Goal: Use online tool/utility: Use online tool/utility

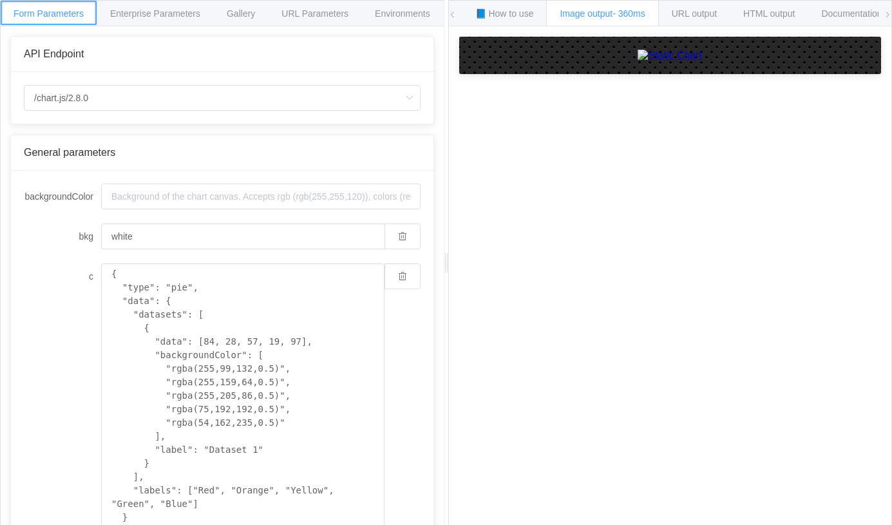
click at [31, 8] on div "Form Parameters" at bounding box center [48, 13] width 97 height 26
click at [844, 14] on span "Documentation" at bounding box center [852, 13] width 61 height 10
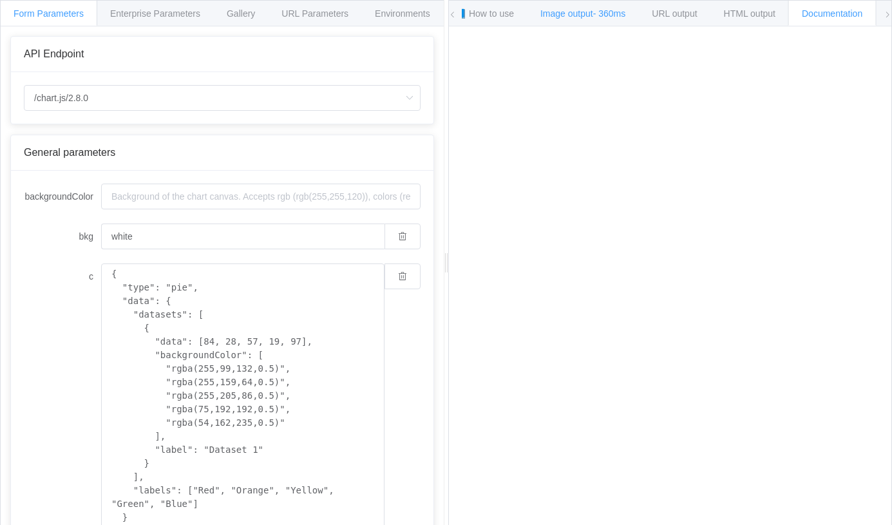
click at [599, 15] on span "- 360ms" at bounding box center [609, 13] width 33 height 10
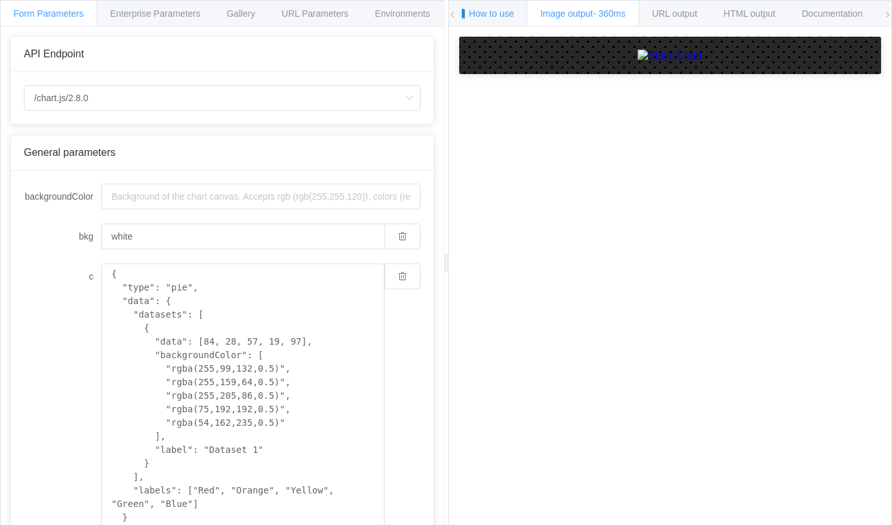
click at [518, 10] on div "📘 How to use" at bounding box center [485, 13] width 86 height 26
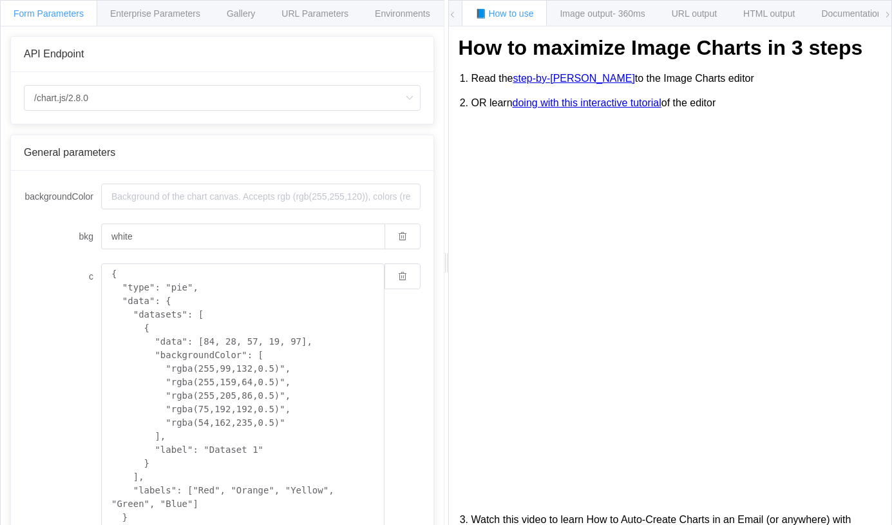
click at [549, 79] on link "step-by-step guide" at bounding box center [574, 79] width 122 height 12
click at [592, 77] on link "step-by-step guide" at bounding box center [574, 79] width 122 height 12
click at [321, 12] on span "URL Parameters" at bounding box center [315, 13] width 67 height 10
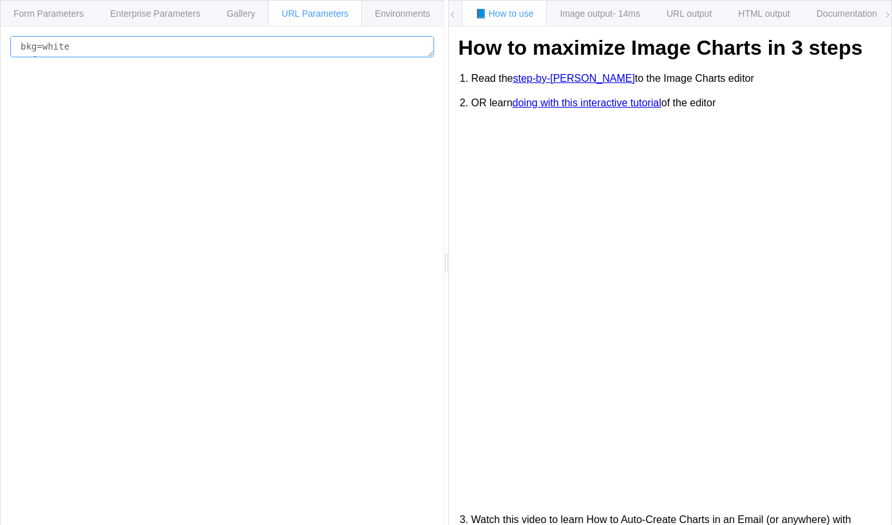
click at [117, 52] on textarea "bkg=white c={ "type": "pie", "data": { "datasets": [ { "data": [84, 28, 57, 19,…" at bounding box center [222, 46] width 424 height 21
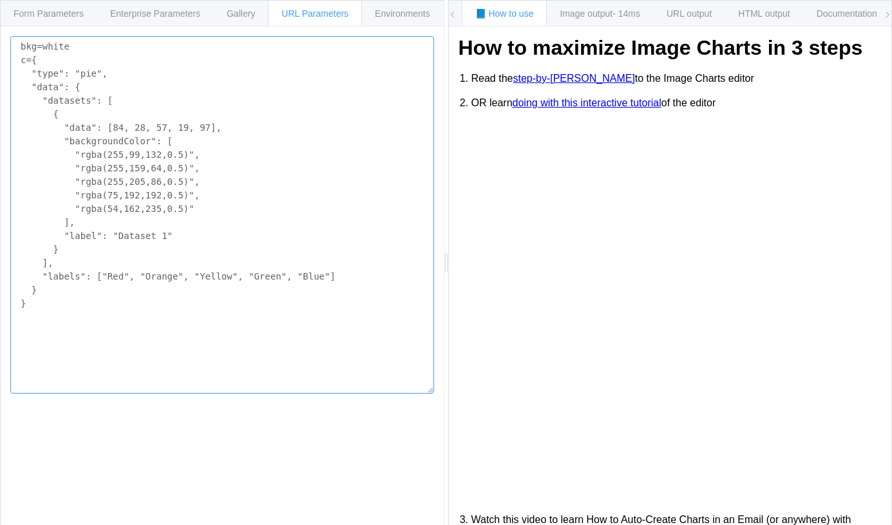
drag, startPoint x: 432, startPoint y: 56, endPoint x: 409, endPoint y: 392, distance: 337.1
click at [409, 392] on textarea "bkg=white c={ "type": "pie", "data": { "datasets": [ { "data": [84, 28, 57, 19,…" at bounding box center [222, 215] width 424 height 358
click at [688, 16] on span "URL output" at bounding box center [689, 13] width 45 height 10
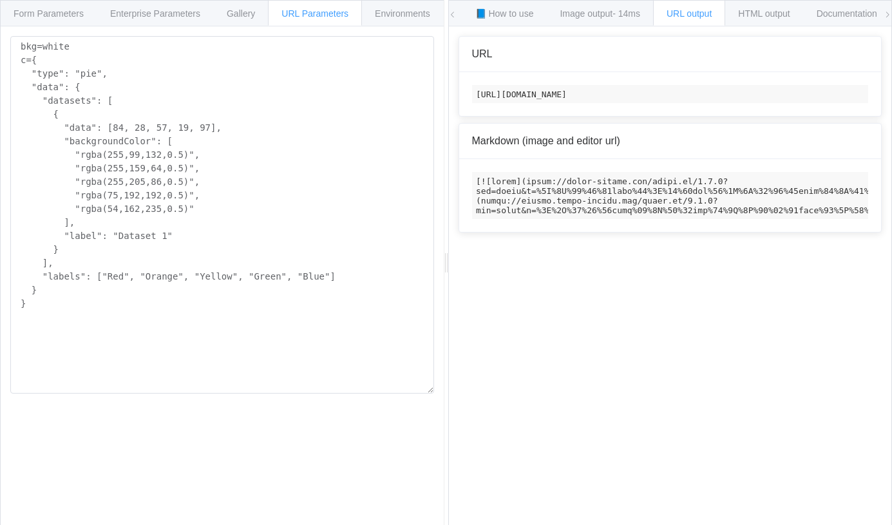
click at [590, 92] on code "[URL][DOMAIN_NAME]" at bounding box center [670, 94] width 397 height 18
click at [204, 154] on textarea "bkg=white c={ "type": "pie", "data": { "datasets": [ { "data": [84, 28, 57, 19,…" at bounding box center [222, 215] width 424 height 358
click at [276, 173] on textarea "bkg=white c={ "type": "pie", "data": { "datasets": [ { "data": [84, 28, 57, 19,…" at bounding box center [222, 215] width 424 height 358
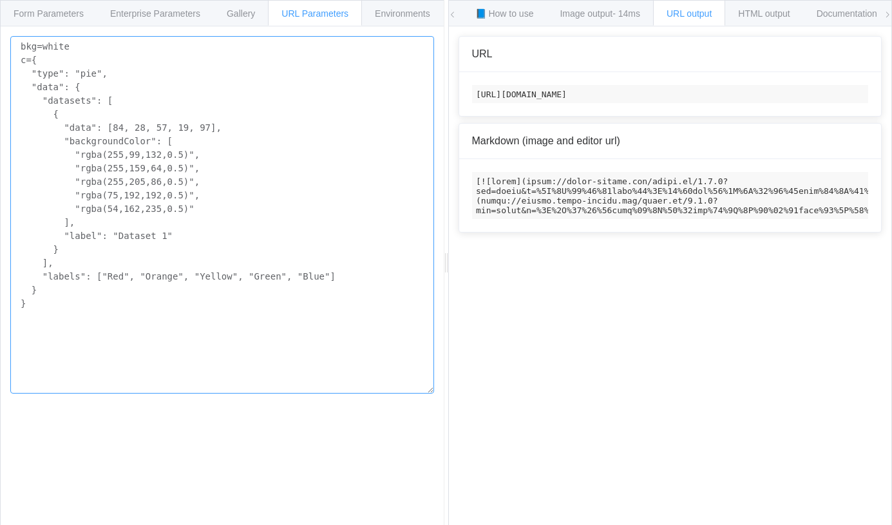
paste textarea "{= "type": "bar",= "data": {= "labels": ["period 1", "previous period"],= "data…"
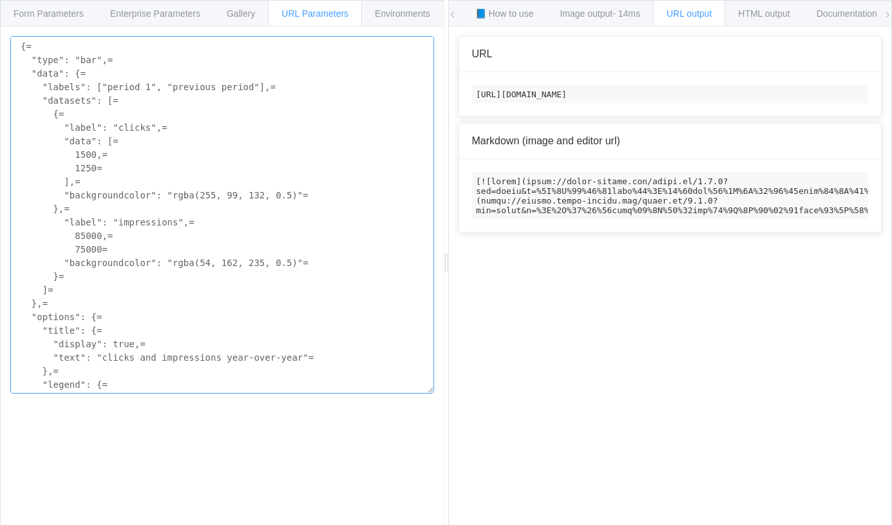
scroll to position [20, 0]
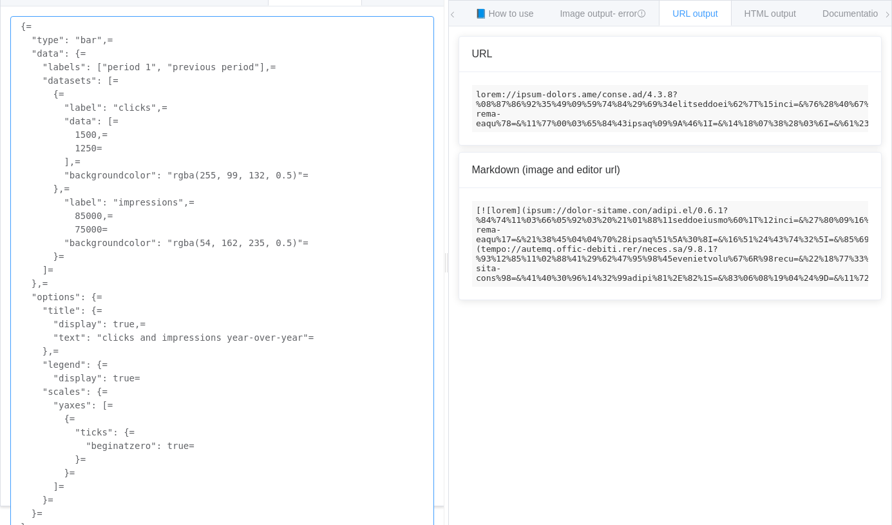
type textarea "{= "type": "bar",= "data": {= "labels": ["period 1", "previous period"],= "data…"
click at [615, 120] on code at bounding box center [670, 108] width 397 height 47
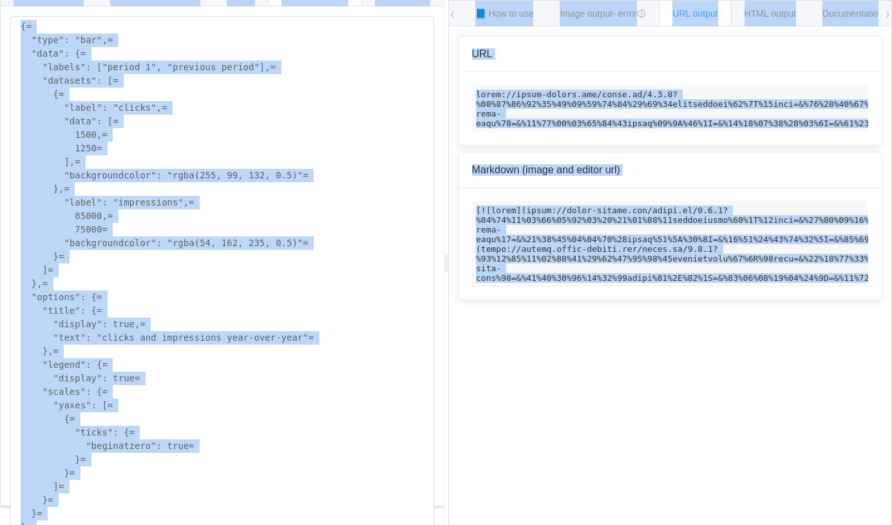
click at [618, 114] on code at bounding box center [670, 108] width 397 height 47
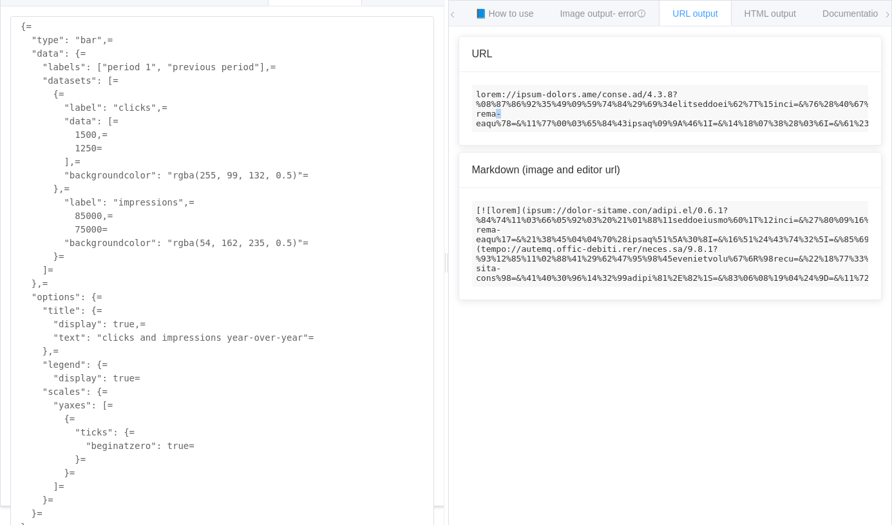
click at [618, 114] on code at bounding box center [670, 108] width 397 height 47
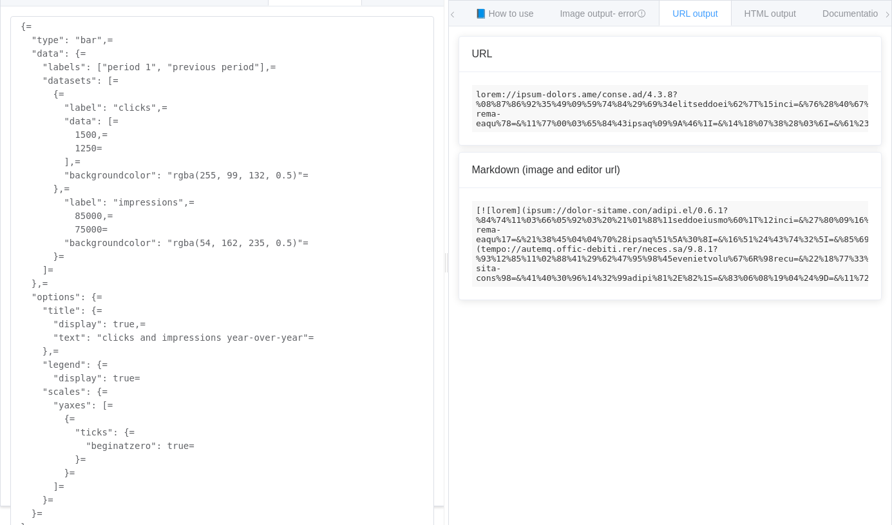
click at [618, 114] on code at bounding box center [670, 108] width 397 height 47
click at [267, 151] on textarea "{= "type": "bar",= "data": {= "labels": ["period 1", "previous period"],= "data…" at bounding box center [222, 277] width 424 height 522
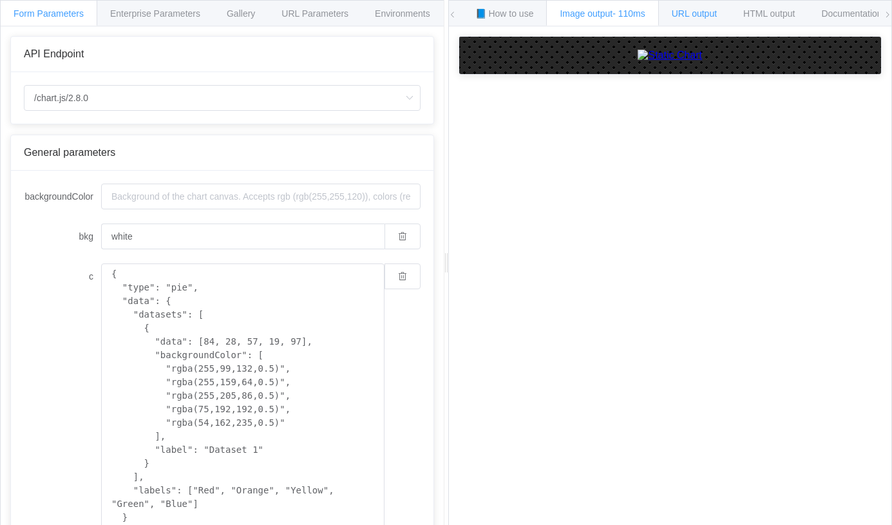
click at [704, 15] on span "URL output" at bounding box center [694, 13] width 45 height 10
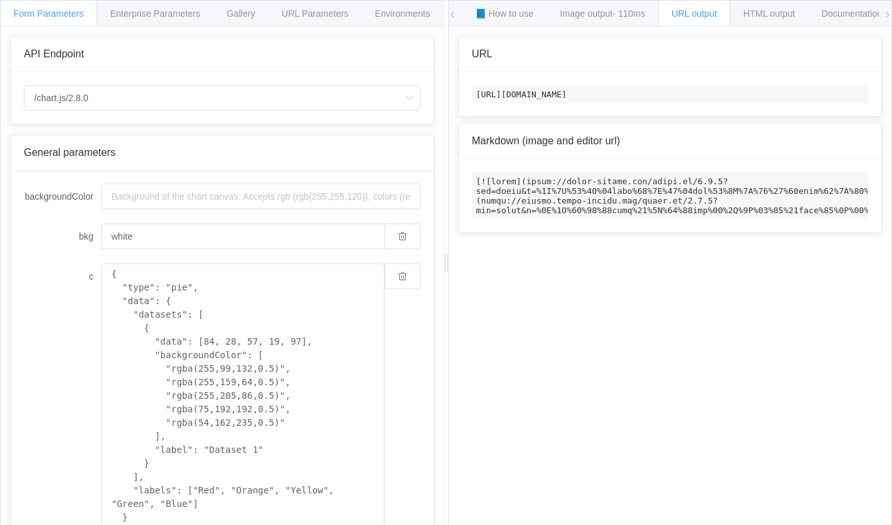
click at [59, 54] on span "API Endpoint" at bounding box center [54, 53] width 60 height 11
click at [487, 17] on span "📘 How to use" at bounding box center [505, 13] width 59 height 10
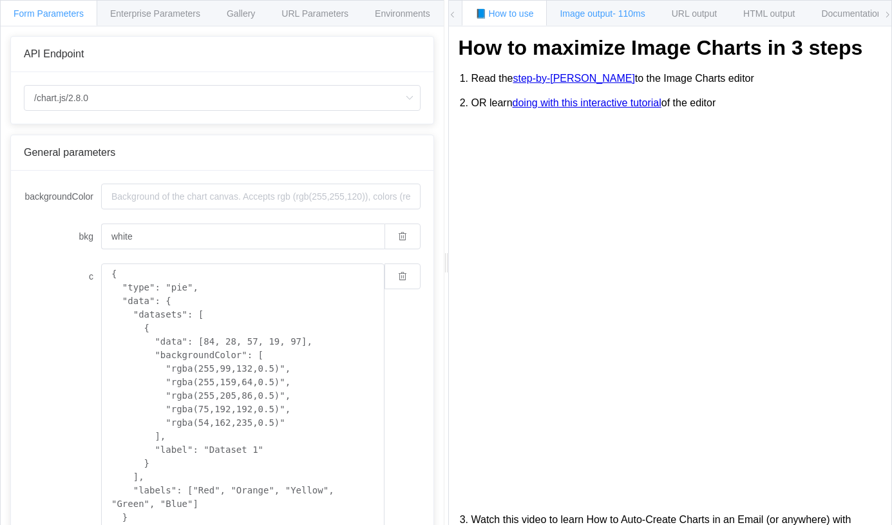
click at [588, 16] on span "Image output - 110ms" at bounding box center [602, 13] width 85 height 10
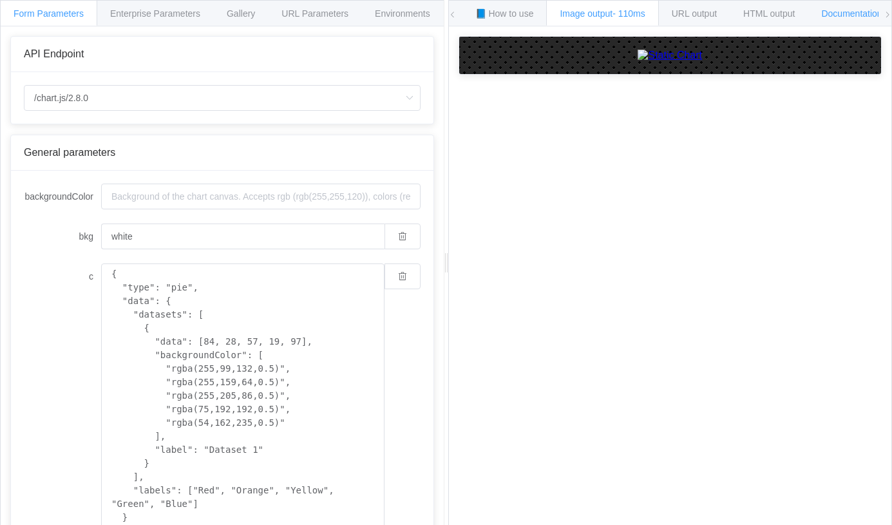
click at [861, 12] on span "Documentation" at bounding box center [852, 13] width 61 height 10
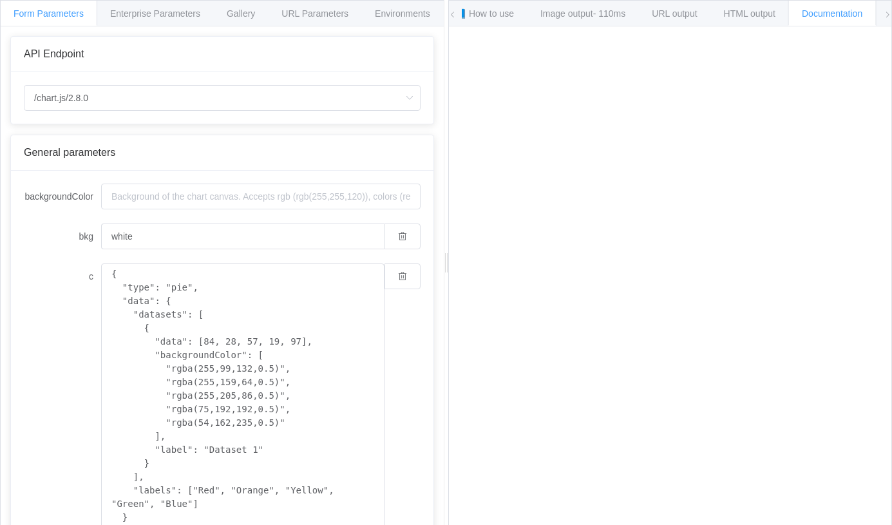
scroll to position [20, 0]
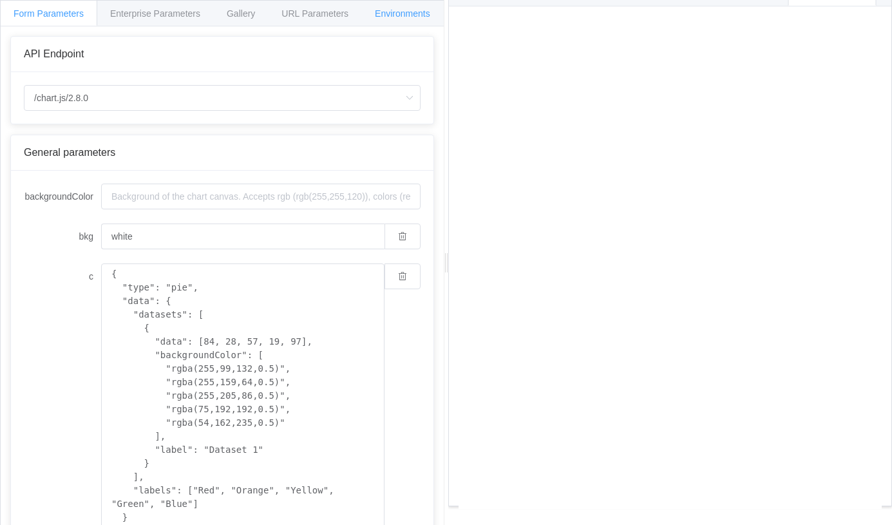
click at [392, 19] on div "Environments" at bounding box center [403, 13] width 82 height 26
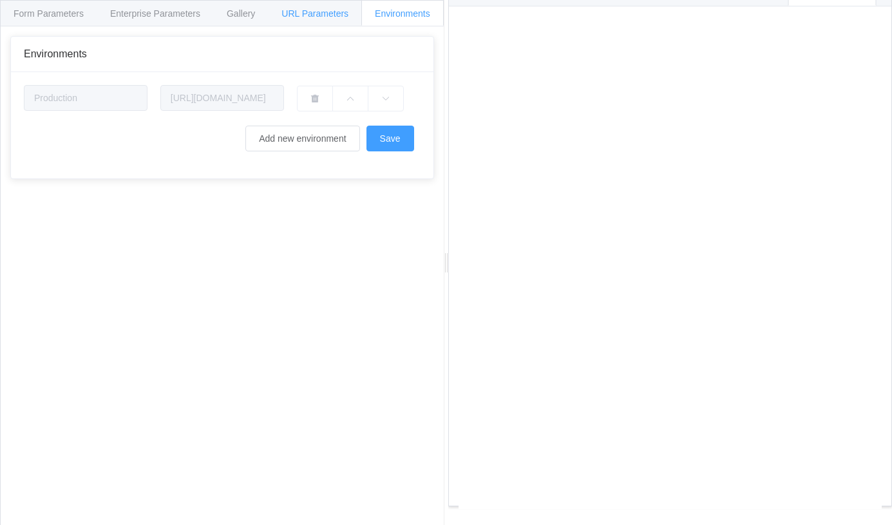
click at [297, 14] on span "URL Parameters" at bounding box center [315, 13] width 67 height 10
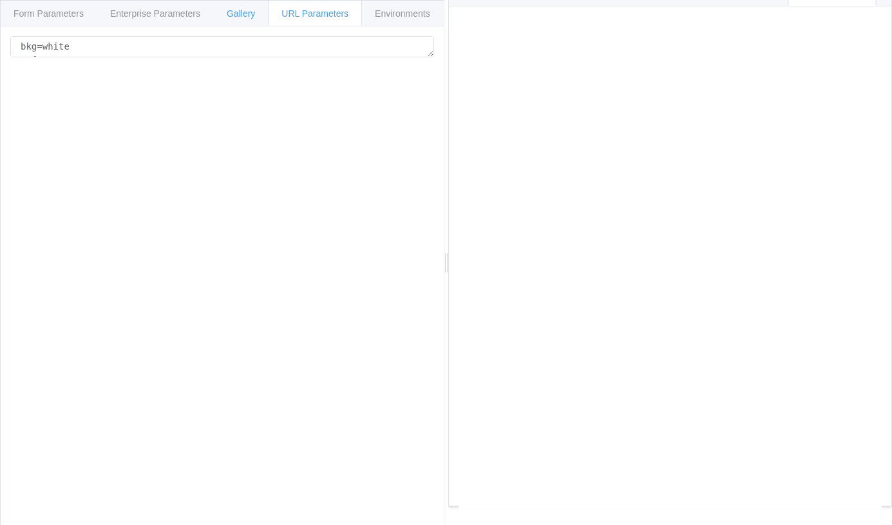
click at [229, 2] on div "Gallery" at bounding box center [240, 13] width 55 height 26
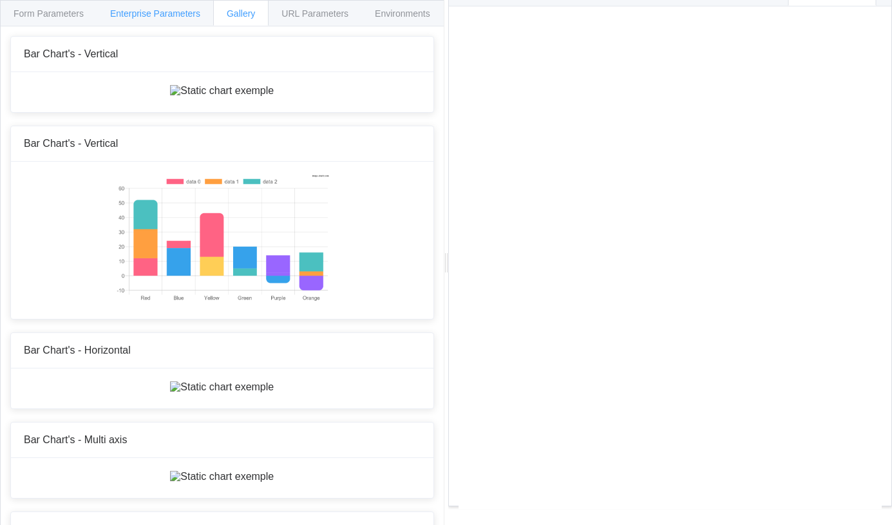
click at [171, 13] on span "Enterprise Parameters" at bounding box center [155, 13] width 90 height 10
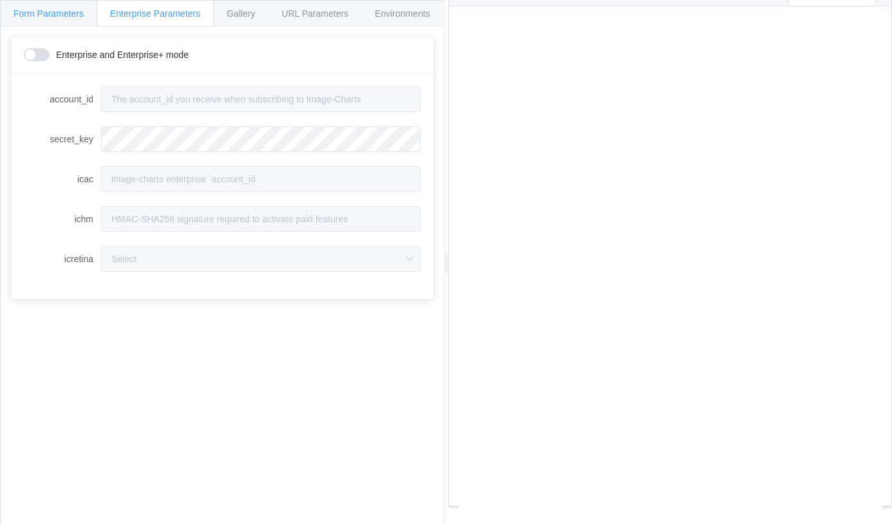
click at [86, 6] on div "Form Parameters" at bounding box center [48, 13] width 97 height 26
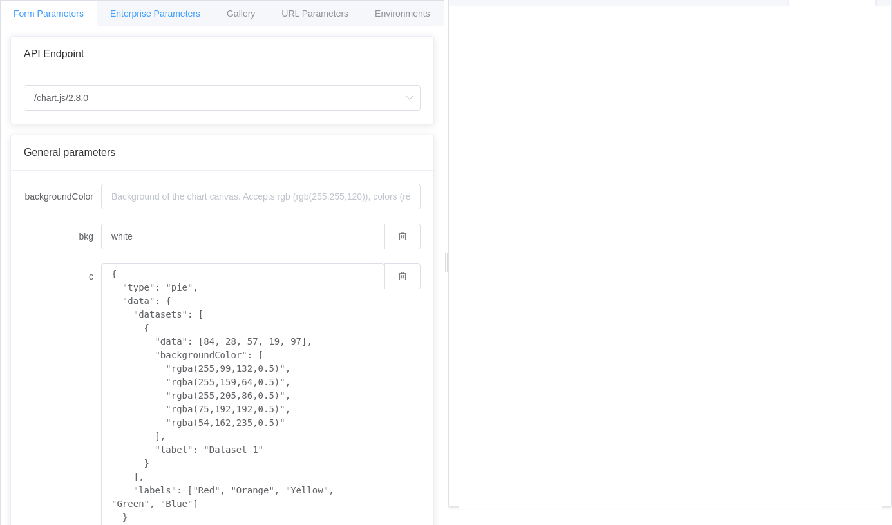
click at [130, 8] on div "Enterprise Parameters" at bounding box center [155, 13] width 117 height 26
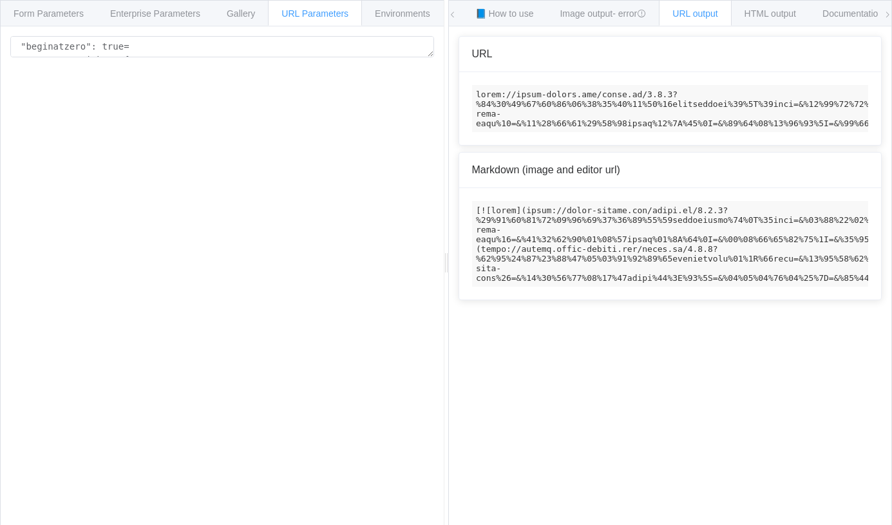
scroll to position [20, 0]
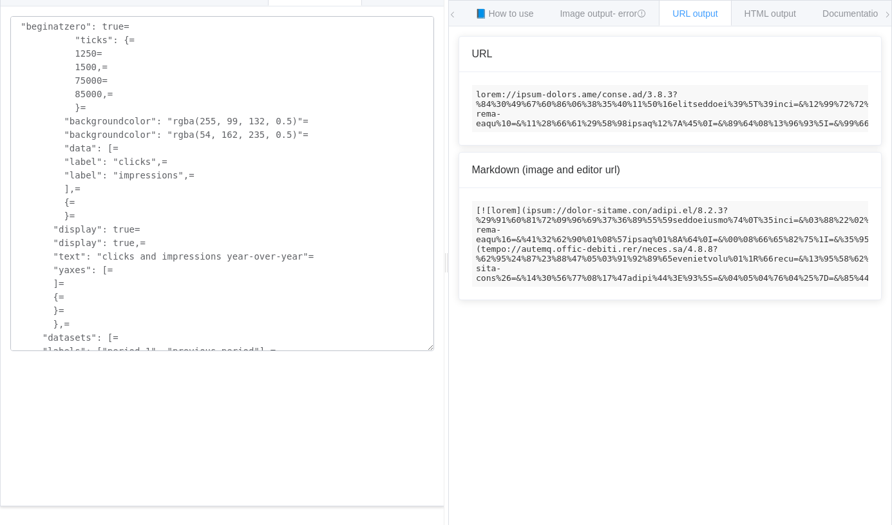
drag, startPoint x: 433, startPoint y: 33, endPoint x: 411, endPoint y: 360, distance: 328.1
click at [414, 351] on textarea ""beginatzero": true= "ticks": {= 1250= 1500,= 75000= 85000,= }= "backgroundcolo…" at bounding box center [222, 183] width 424 height 335
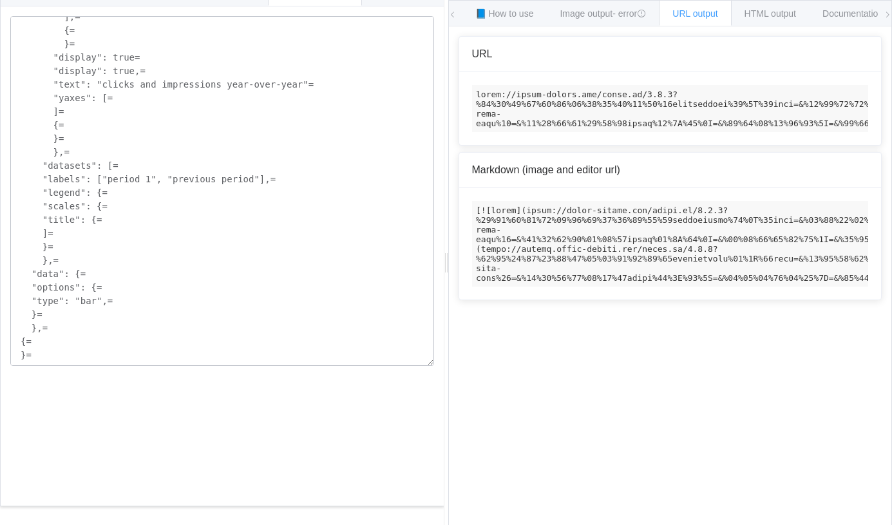
scroll to position [0, 0]
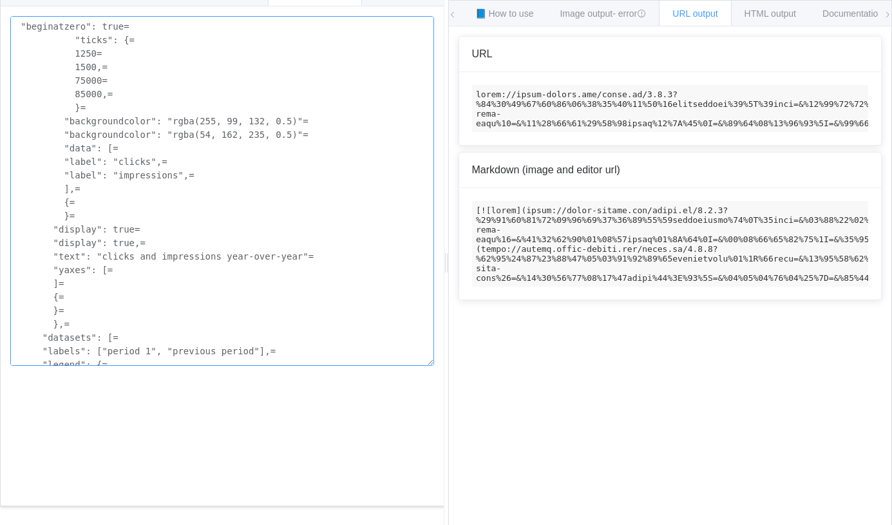
drag, startPoint x: 280, startPoint y: 115, endPoint x: 43, endPoint y: -55, distance: 292.0
click at [43, 16] on textarea ""beginatzero": true= "ticks": {= 1250= 1500,= 75000= 85000,= }= "backgroundcolo…" at bounding box center [222, 191] width 424 height 350
click at [115, 57] on textarea ""beginatzero": true= "ticks": {= 1250= 1500,= 75000= 85000,= }= "backgroundcolo…" at bounding box center [222, 191] width 424 height 350
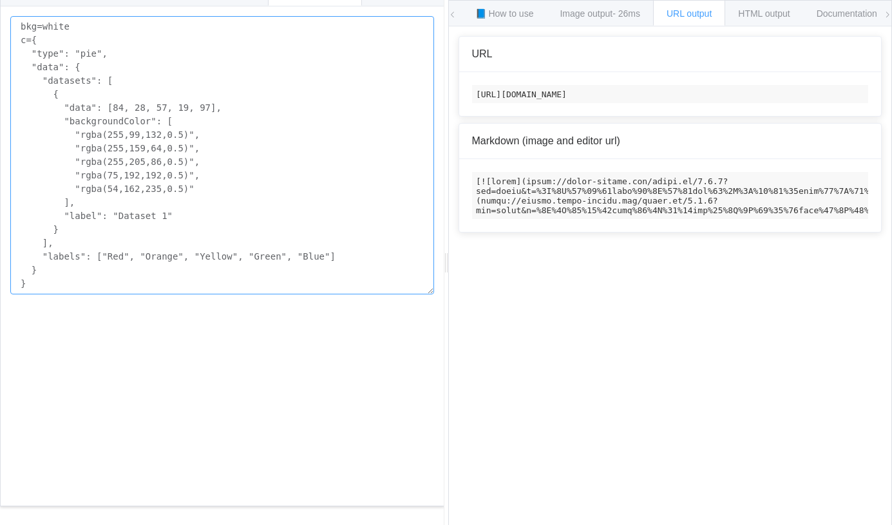
click at [169, 102] on textarea "bkg=white c={ "type": "pie", "data": { "datasets": [ { "data": [84, 28, 57, 19,…" at bounding box center [222, 155] width 424 height 278
drag, startPoint x: 94, startPoint y: 27, endPoint x: 19, endPoint y: 16, distance: 76.2
click at [19, 16] on textarea "bkg=white c={ "type": "pie", "data": { "datasets": [ { "data": [84, 28, 57, 19,…" at bounding box center [222, 155] width 424 height 278
click at [48, 46] on textarea "bkg=white c={ "type": "pie", "data": { "datasets": [ { "data": [84, 28, 57, 19,…" at bounding box center [222, 155] width 424 height 278
drag, startPoint x: 43, startPoint y: 40, endPoint x: 5, endPoint y: 14, distance: 45.9
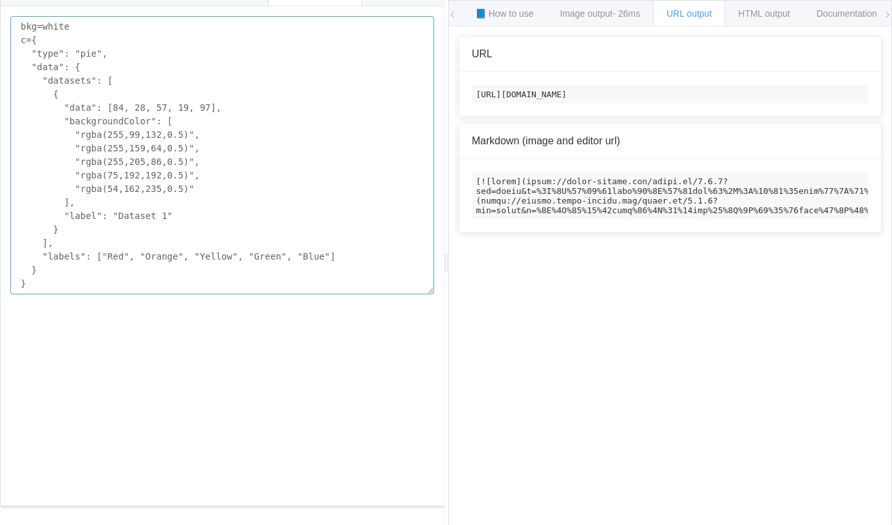
click at [10, 16] on textarea "bkg=white c={ "type": "pie", "data": { "datasets": [ { "data": [84, 28, 57, 19,…" at bounding box center [222, 155] width 424 height 278
click at [253, 123] on textarea "bkg=white c={ "type": "pie", "data": { "datasets": [ { "data": [84, 28, 57, 19,…" at bounding box center [222, 155] width 424 height 278
paste textarea "bar",= "data": {= "labels": ["period 1", "previous period"],= "datasets": [= {=…"
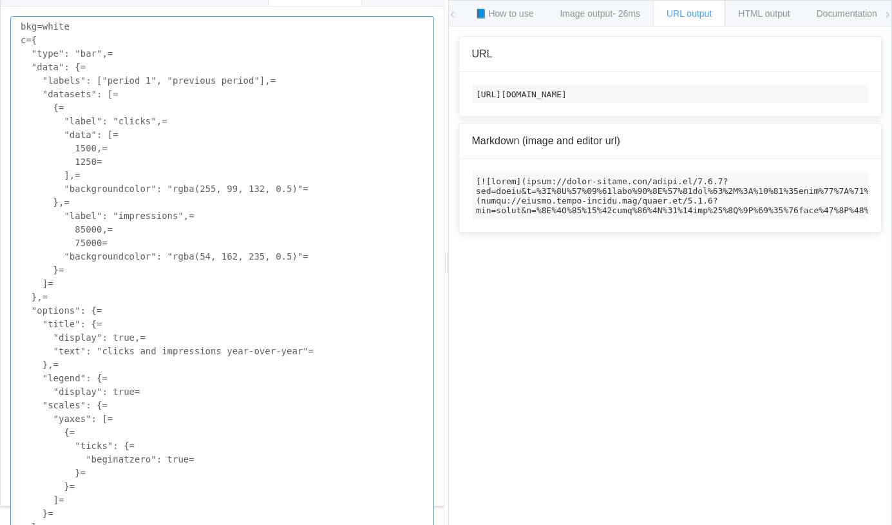
scroll to position [22, 0]
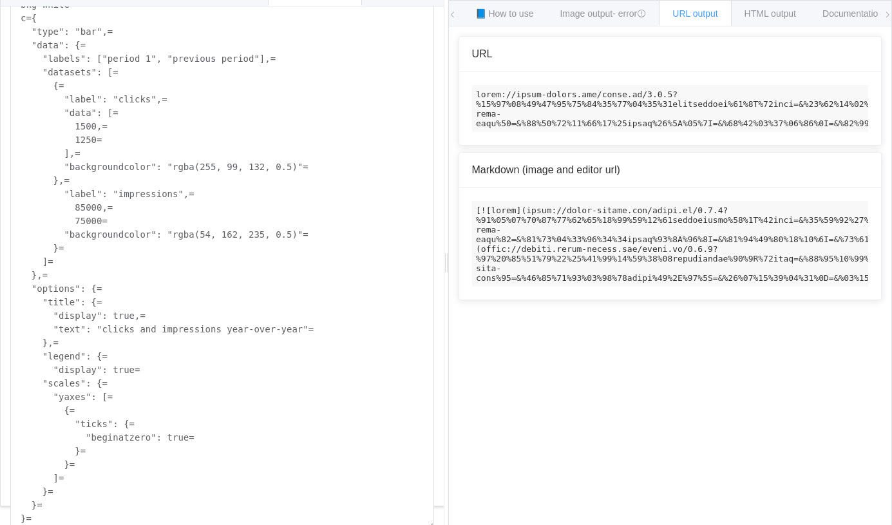
click at [563, 106] on code at bounding box center [670, 108] width 397 height 47
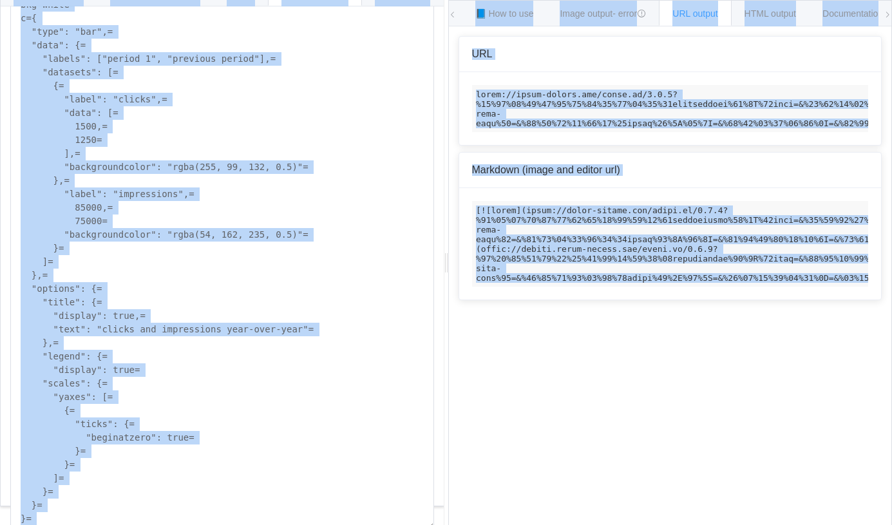
copy body "Form Parameters Enterprise Parameters Gallery URL Parameters Environments API E…"
click at [648, 78] on div at bounding box center [670, 108] width 423 height 73
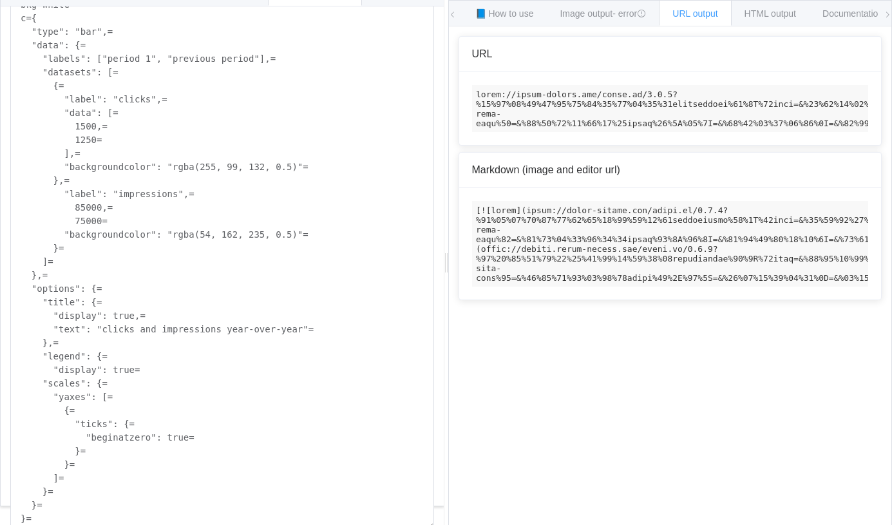
click at [637, 104] on code at bounding box center [670, 108] width 397 height 47
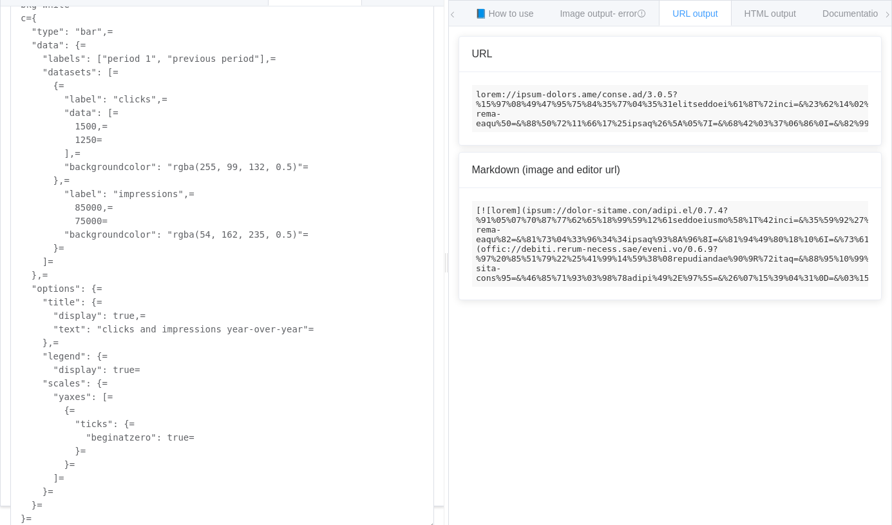
click at [637, 104] on code at bounding box center [670, 108] width 397 height 47
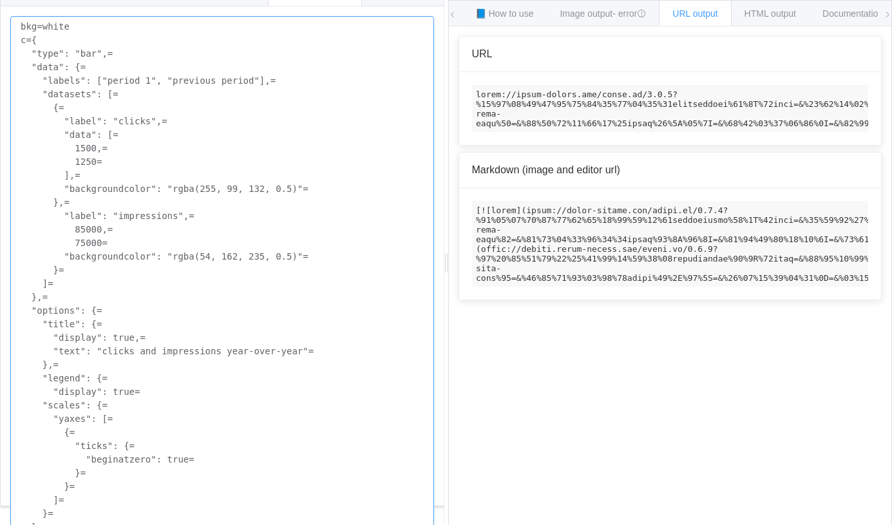
scroll to position [37, 0]
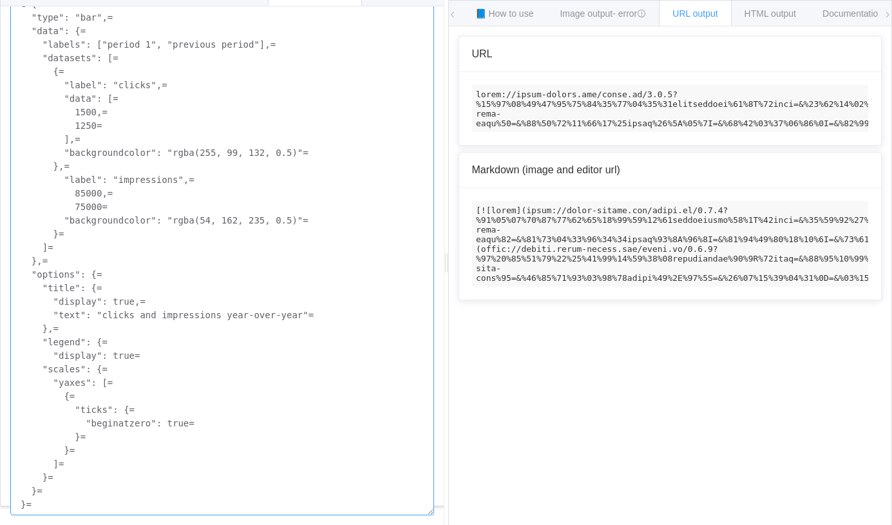
drag, startPoint x: 33, startPoint y: 39, endPoint x: 125, endPoint y: 525, distance: 494.5
click at [125, 516] on textarea "bkg=white c={ "type": "bar",= "data": {= "labels": ["period 1", "previous perio…" at bounding box center [222, 247] width 424 height 535
paste textarea
click at [573, 101] on code at bounding box center [670, 108] width 397 height 47
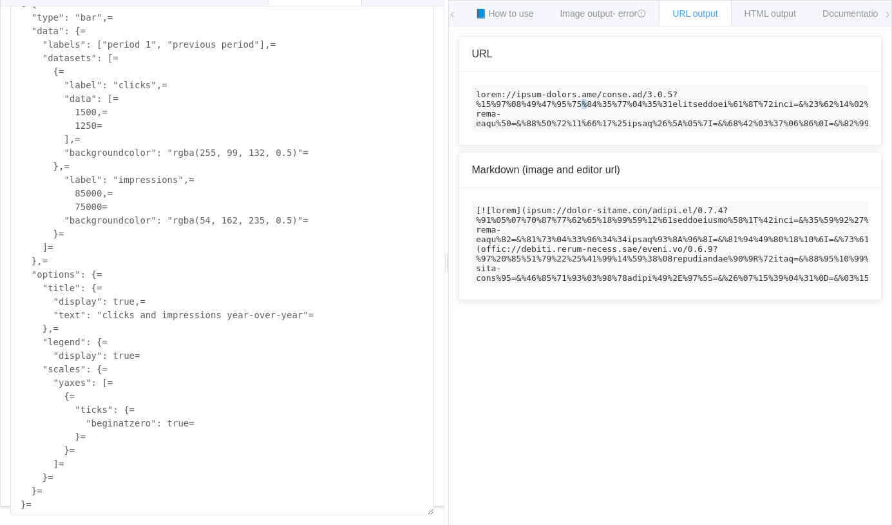
click at [573, 101] on code at bounding box center [670, 108] width 397 height 47
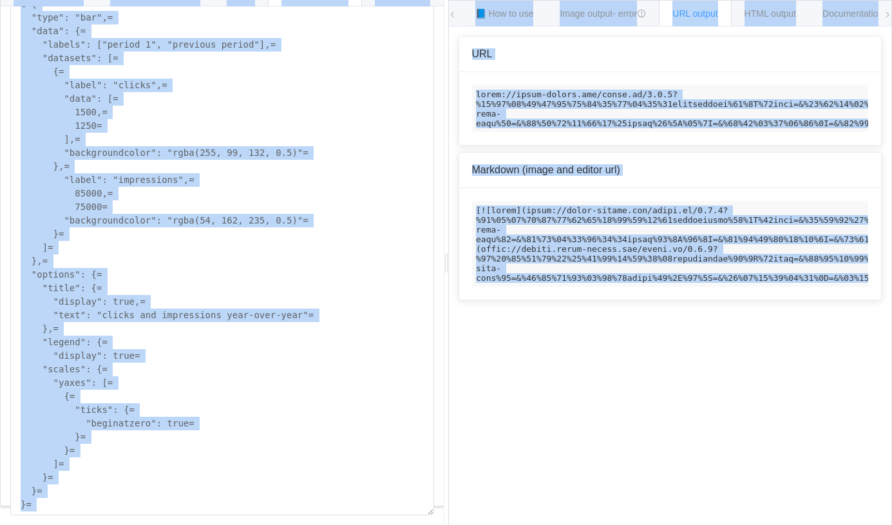
click at [573, 101] on code at bounding box center [670, 108] width 397 height 47
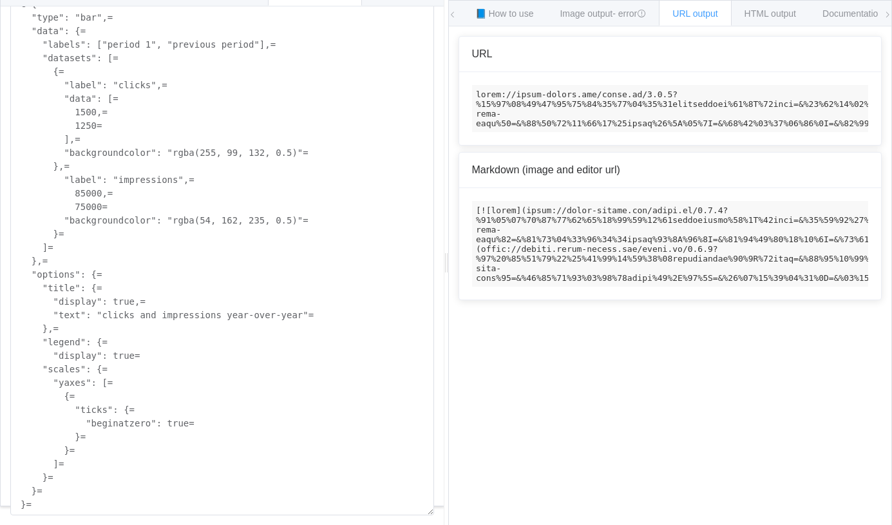
click at [573, 101] on code at bounding box center [670, 108] width 397 height 47
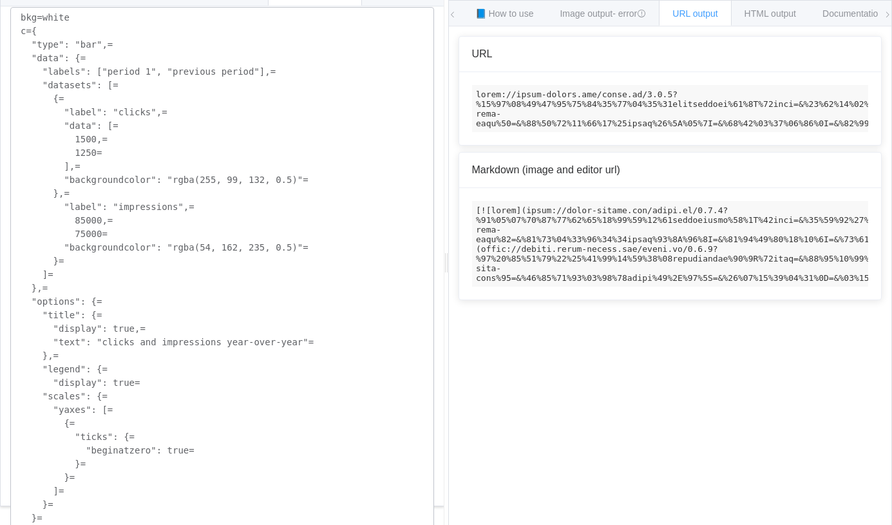
scroll to position [0, 0]
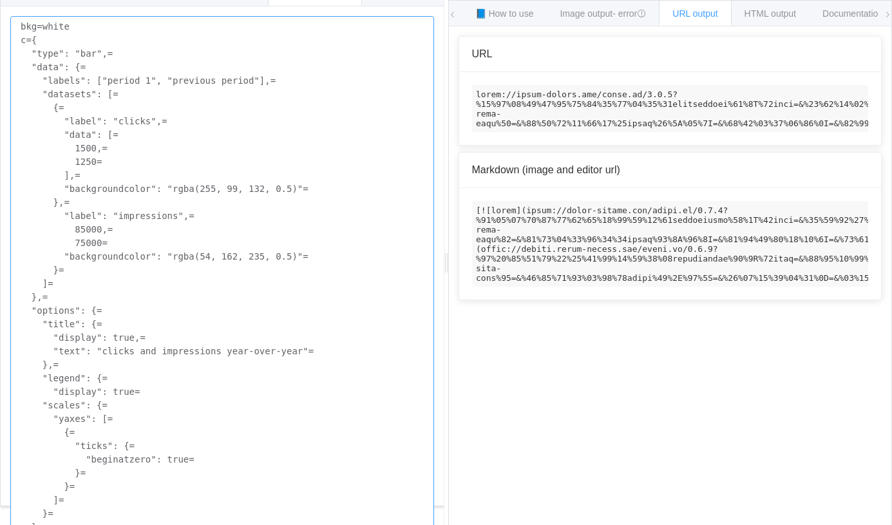
drag, startPoint x: 34, startPoint y: 41, endPoint x: 10, endPoint y: 32, distance: 25.7
click at [10, 32] on textarea "bkg=white c={ "type": "bar",= "data": {= "labels": ["period 1", "previous perio…" at bounding box center [222, 283] width 424 height 535
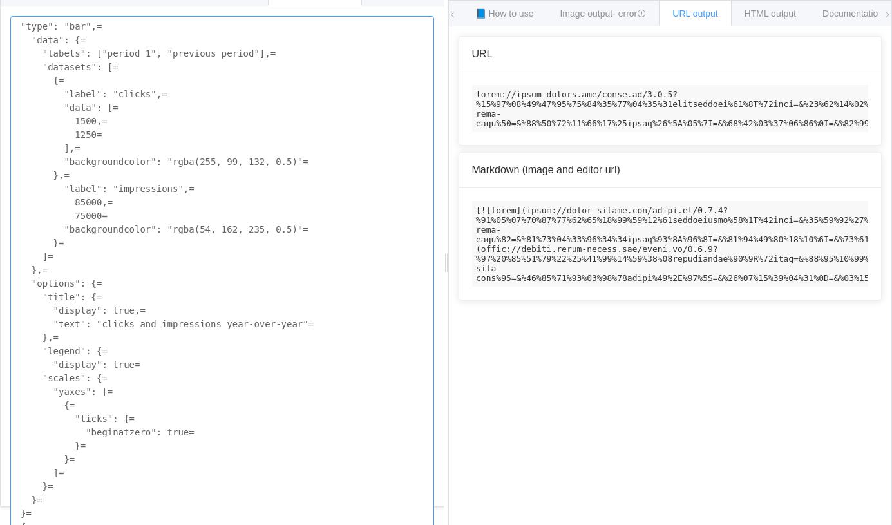
scroll to position [8, 0]
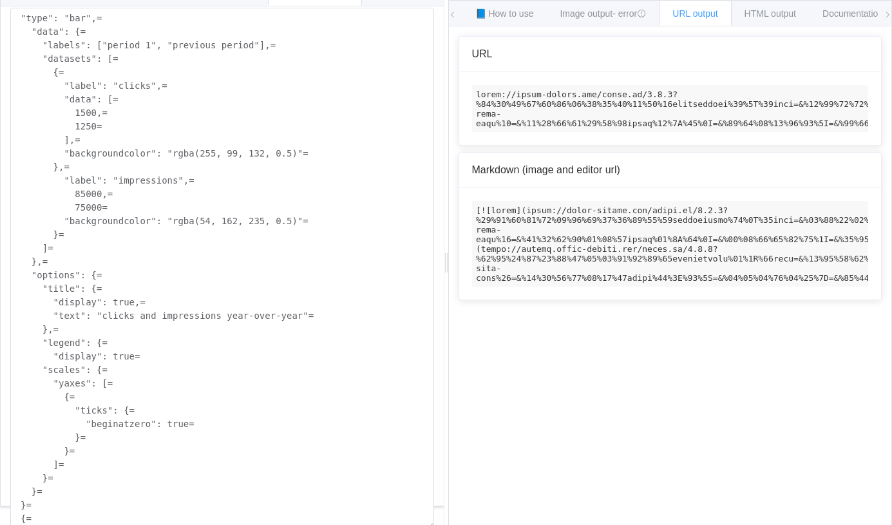
click at [535, 91] on code at bounding box center [670, 108] width 397 height 47
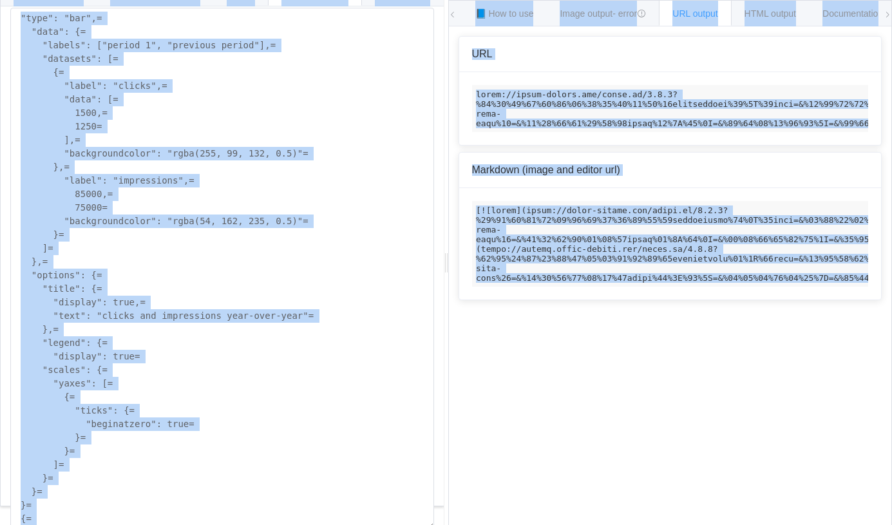
click at [537, 97] on code at bounding box center [670, 108] width 397 height 47
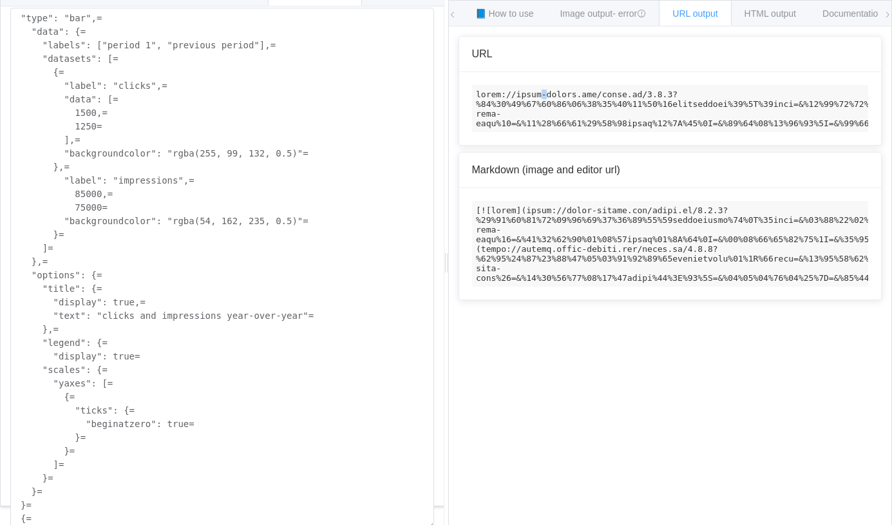
click at [537, 97] on code at bounding box center [670, 108] width 397 height 47
click at [268, 142] on textarea ""type": "bar",= "data": {= "labels": ["period 1", "previous period"],= "dataset…" at bounding box center [222, 269] width 424 height 522
paste textarea "backgroundcolor": "rgba(255, 99, 132, 0.5)"= },= "label": "impressions",= "back…"
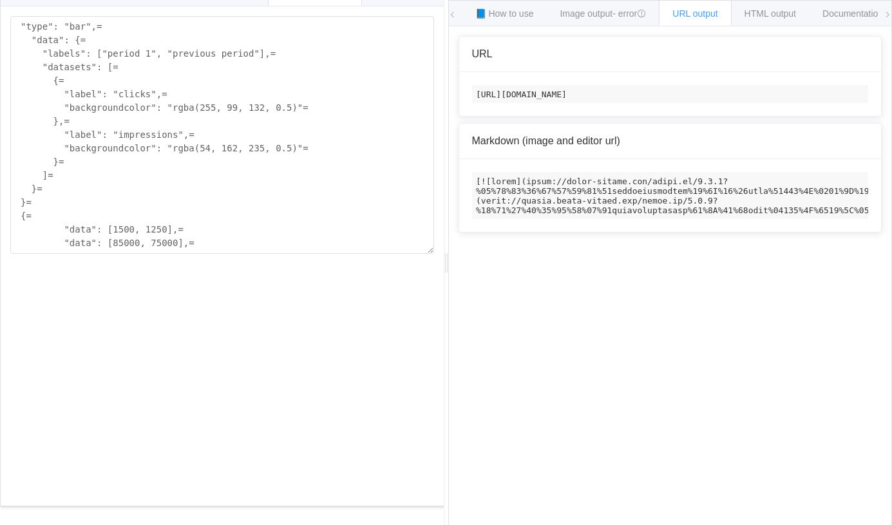
click at [615, 92] on code "https://image-charts.com/chart.js/2.8.0?%20%20%20%20%20%20%20%20%22backgroundco…" at bounding box center [670, 94] width 397 height 18
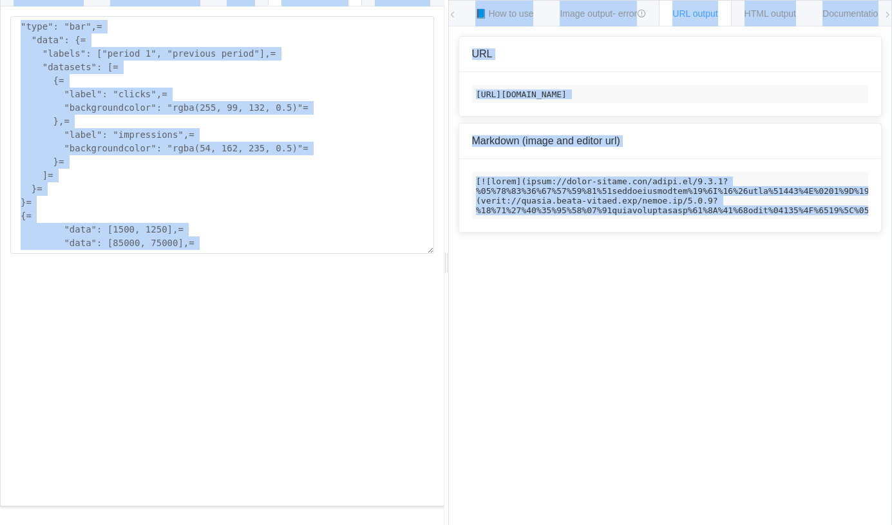
click at [615, 92] on code "https://image-charts.com/chart.js/2.8.0?%20%20%20%20%20%20%20%20%22backgroundco…" at bounding box center [670, 94] width 397 height 18
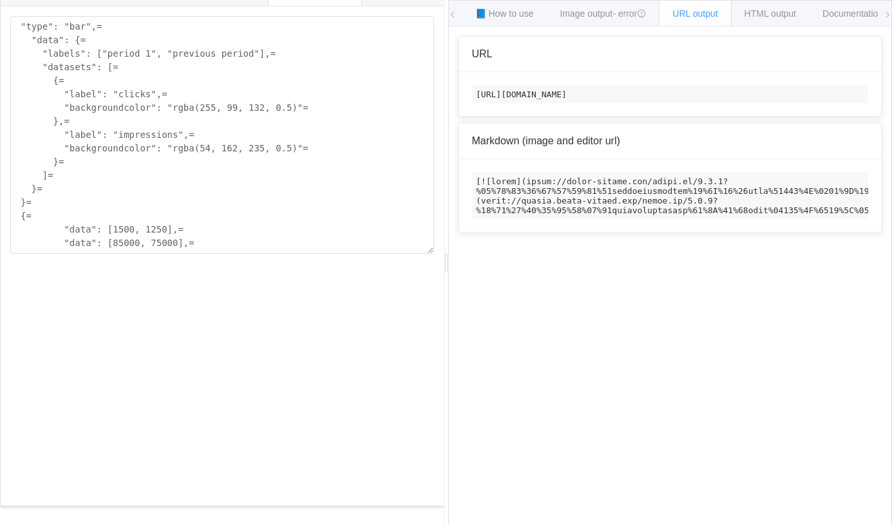
click at [615, 92] on code "https://image-charts.com/chart.js/2.8.0?%20%20%20%20%20%20%20%20%22backgroundco…" at bounding box center [670, 94] width 397 height 18
click at [179, 172] on textarea ""type": "bar",= "data": {= "labels": ["period 1", "previous period"],= "dataset…" at bounding box center [222, 135] width 424 height 238
click at [189, 113] on textarea ""type": "bar",= "data": {= "labels": ["period 1", "previous period"],= "dataset…" at bounding box center [222, 135] width 424 height 238
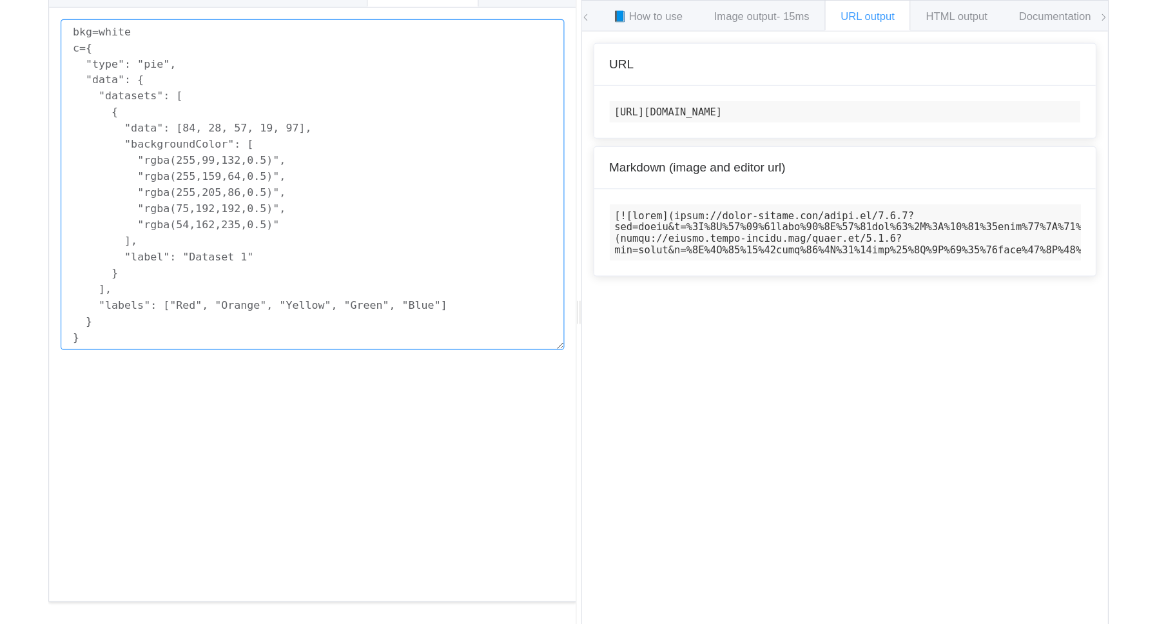
scroll to position [0, 987]
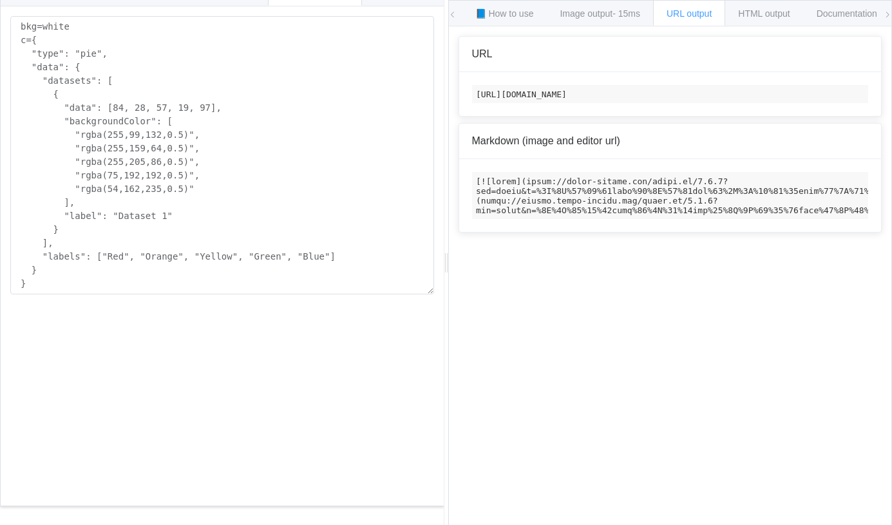
click at [584, 103] on code "[URL][DOMAIN_NAME]" at bounding box center [670, 94] width 397 height 18
click at [588, 103] on code "[URL][DOMAIN_NAME]" at bounding box center [670, 94] width 397 height 18
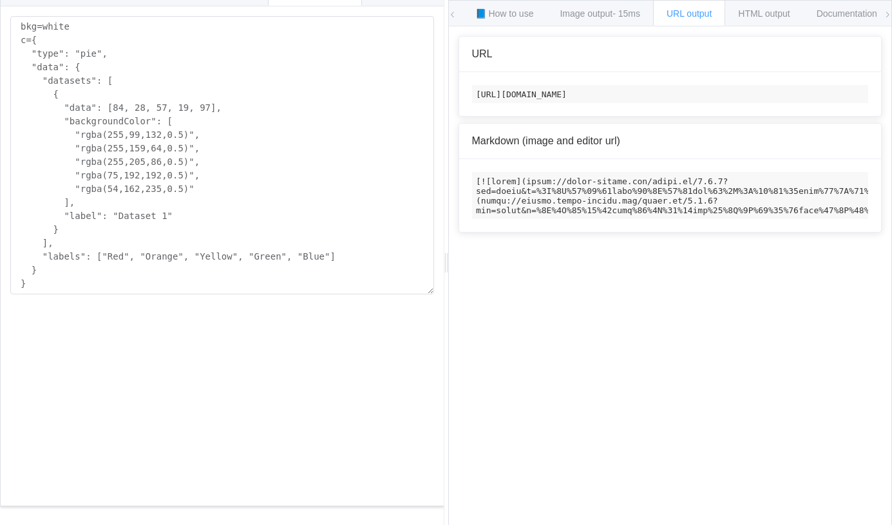
click at [588, 103] on code "[URL][DOMAIN_NAME]" at bounding box center [670, 94] width 397 height 18
click at [648, 96] on code "[URL][DOMAIN_NAME]" at bounding box center [670, 94] width 397 height 18
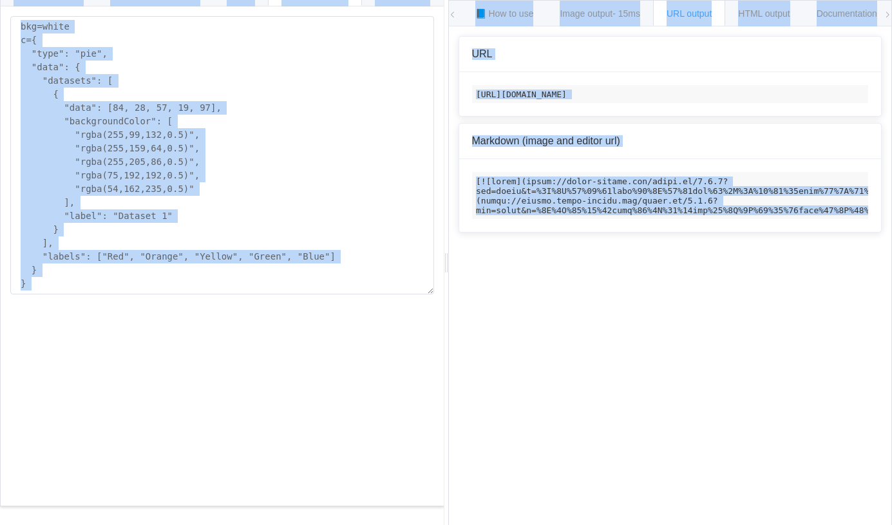
click at [650, 103] on code "[URL][DOMAIN_NAME]" at bounding box center [670, 94] width 397 height 18
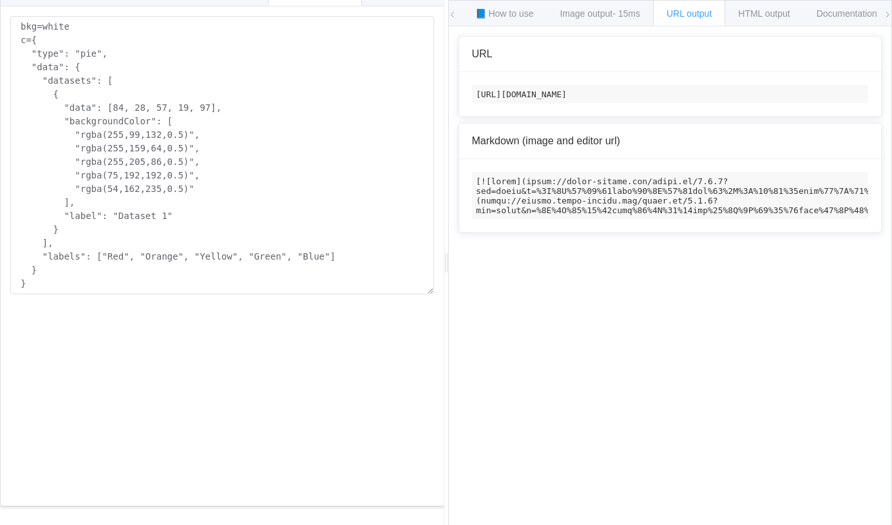
click at [650, 103] on code "[URL][DOMAIN_NAME]" at bounding box center [670, 94] width 397 height 18
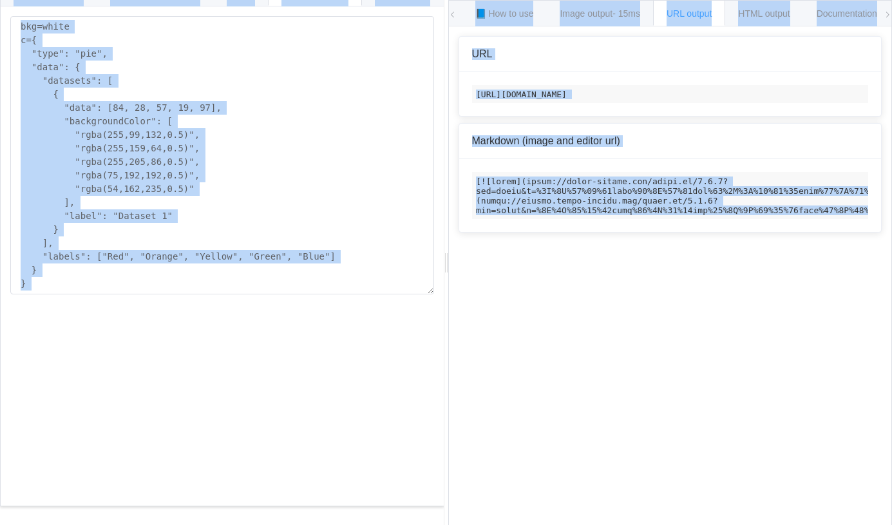
click at [671, 102] on code "[URL][DOMAIN_NAME]" at bounding box center [670, 94] width 397 height 18
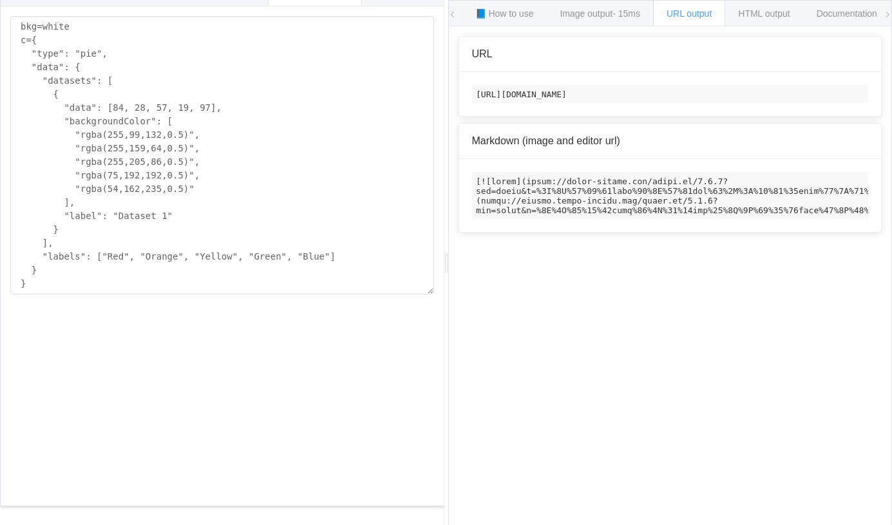
click at [671, 102] on code "[URL][DOMAIN_NAME]" at bounding box center [670, 94] width 397 height 18
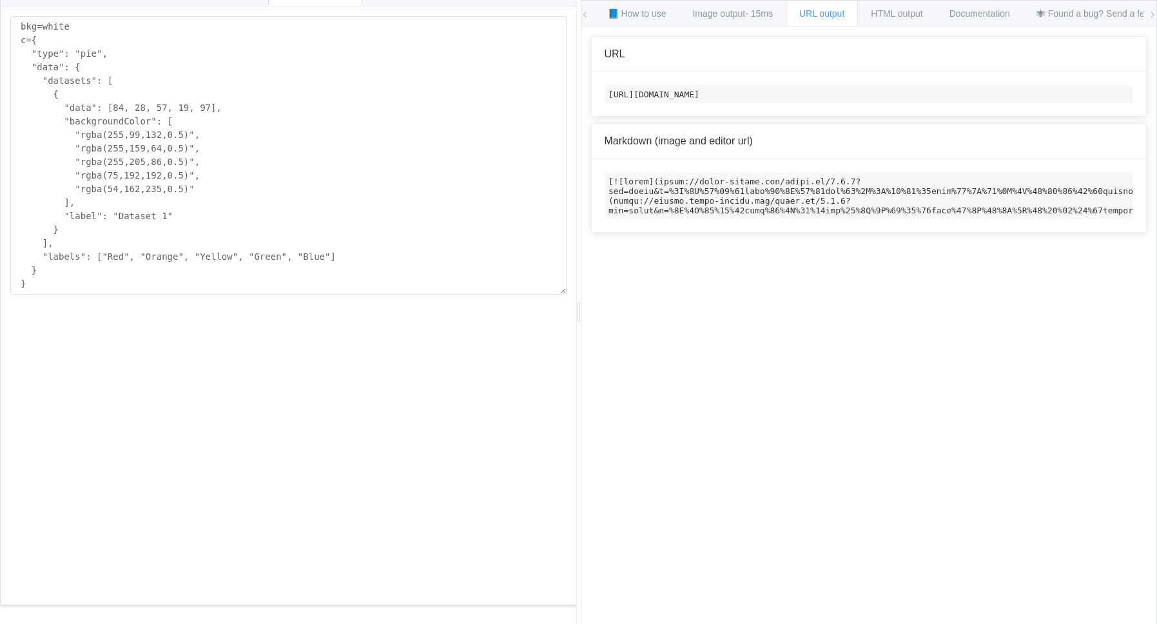
scroll to position [0, 168]
click at [95, 193] on textarea "bkg=white c={ "type": "pie", "data": { "datasets": [ { "data": [84, 28, 57, 19,…" at bounding box center [288, 155] width 556 height 278
click at [271, 204] on textarea "bkg=white c={ "type": "pie", "data": { "datasets": [ { "data": [84, 28, 57, 19,…" at bounding box center [288, 155] width 556 height 278
paste textarea "bar",= "data": {= "labels": ["this year (last 28 days)", "last year (same 28 da…"
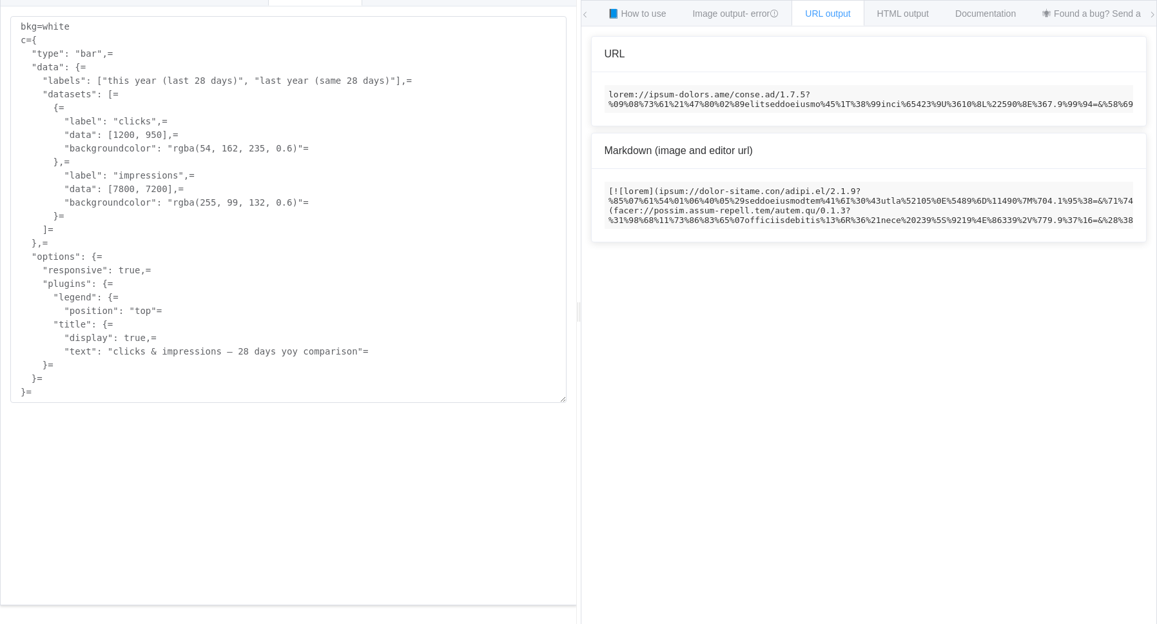
click at [663, 99] on code at bounding box center [868, 99] width 529 height 28
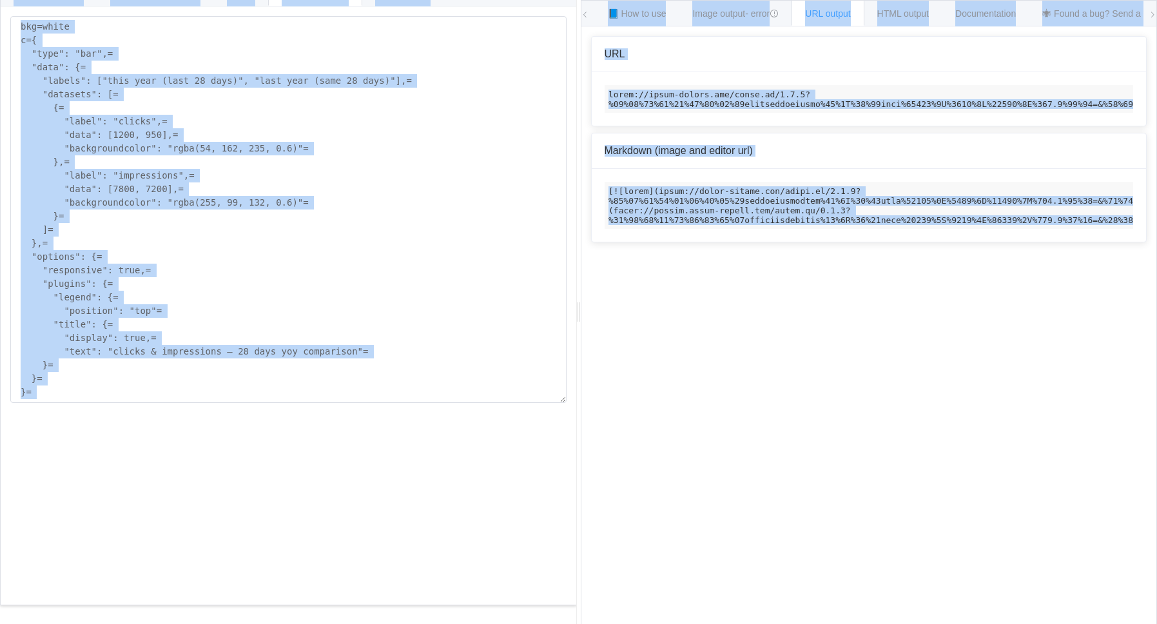
click at [674, 97] on code at bounding box center [868, 99] width 529 height 28
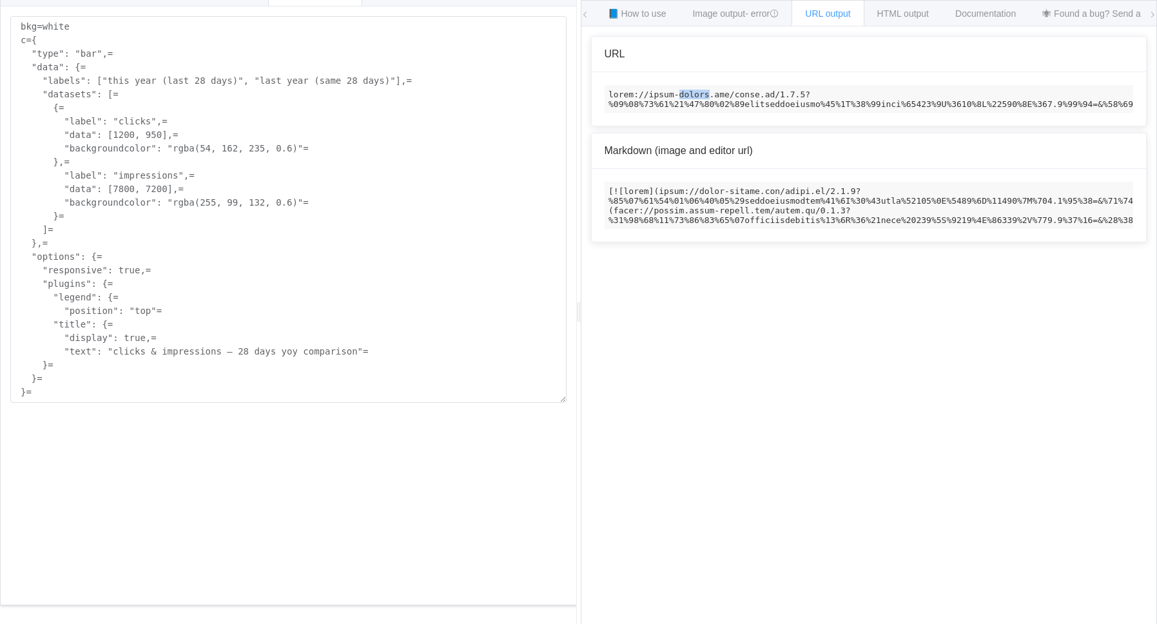
click at [674, 97] on code at bounding box center [868, 99] width 529 height 28
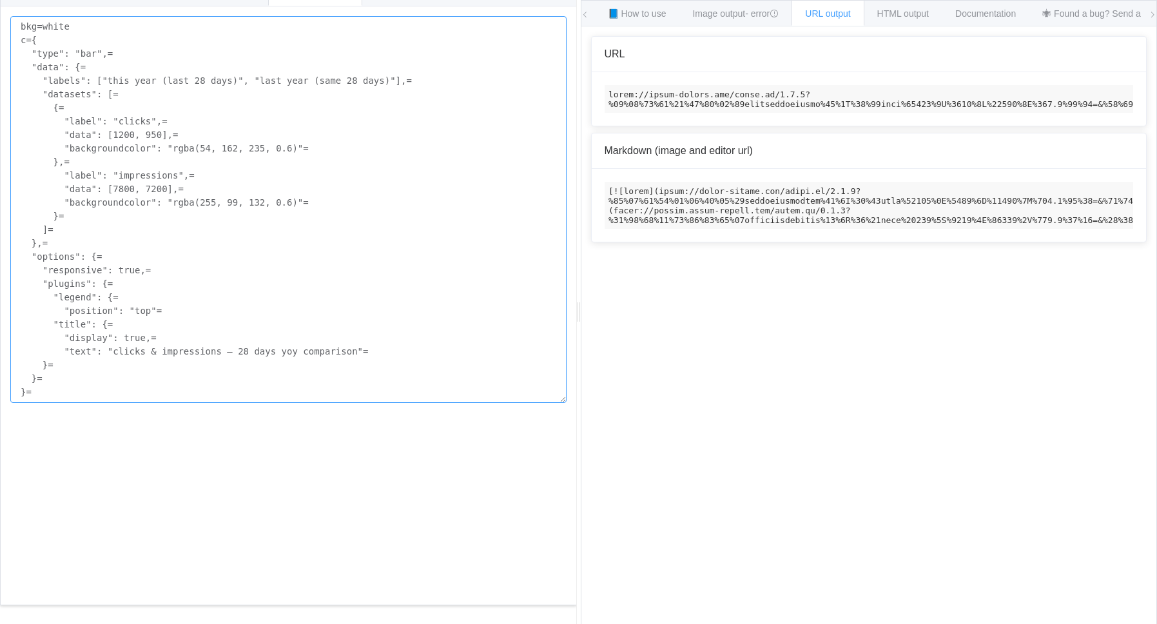
click at [251, 244] on textarea "bkg=white c={ "type": "bar",= "data": {= "labels": ["this year (last 28 days)",…" at bounding box center [288, 209] width 556 height 387
click at [132, 88] on textarea "bkg=white c={ "type": "bar",= "data": {= "labels": ["this year (last 28 days)",…" at bounding box center [288, 209] width 556 height 387
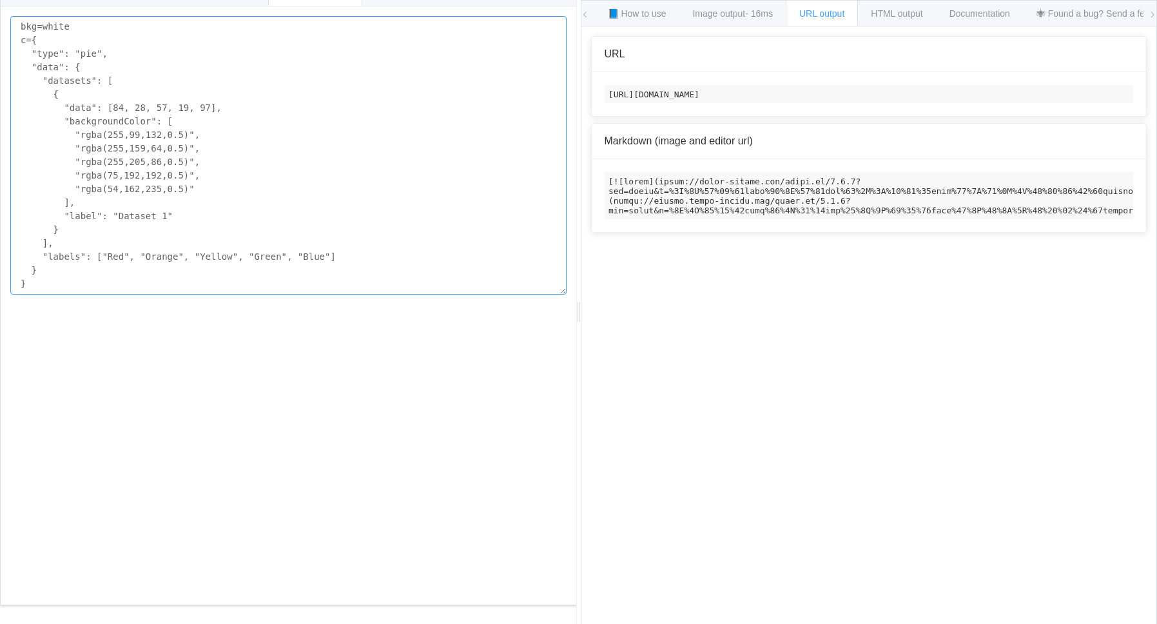
click at [101, 267] on textarea "bkg=white c={ "type": "pie", "data": { "datasets": [ { "data": [84, 28, 57, 19,…" at bounding box center [288, 155] width 556 height 278
click at [393, 164] on textarea "bkg=white c={ "type": "pie", "data": { "datasets": [ { "data": [84, 28, 57, 19,…" at bounding box center [288, 155] width 556 height 278
paste textarea "bar",= "data": {= "labels": ["this year (last 28 days)", "last year (same 28 da…"
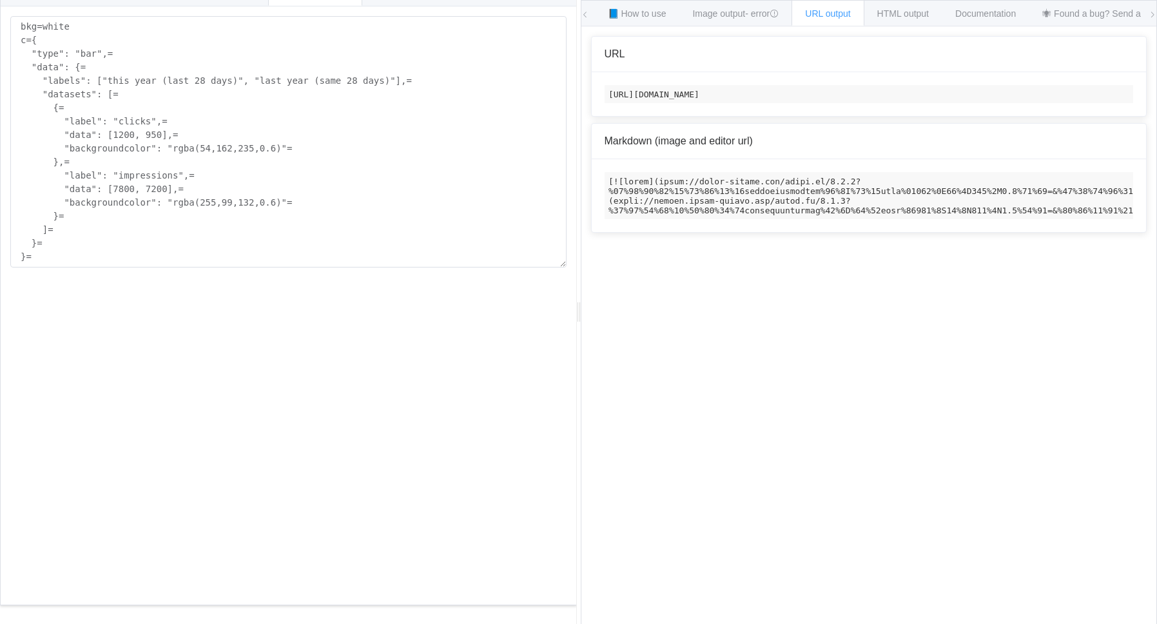
click at [718, 103] on code "https://image-charts.com/chart.js/2.8.0?%20%20%20%20%20%20%20%20%22backgroundco…" at bounding box center [868, 94] width 529 height 18
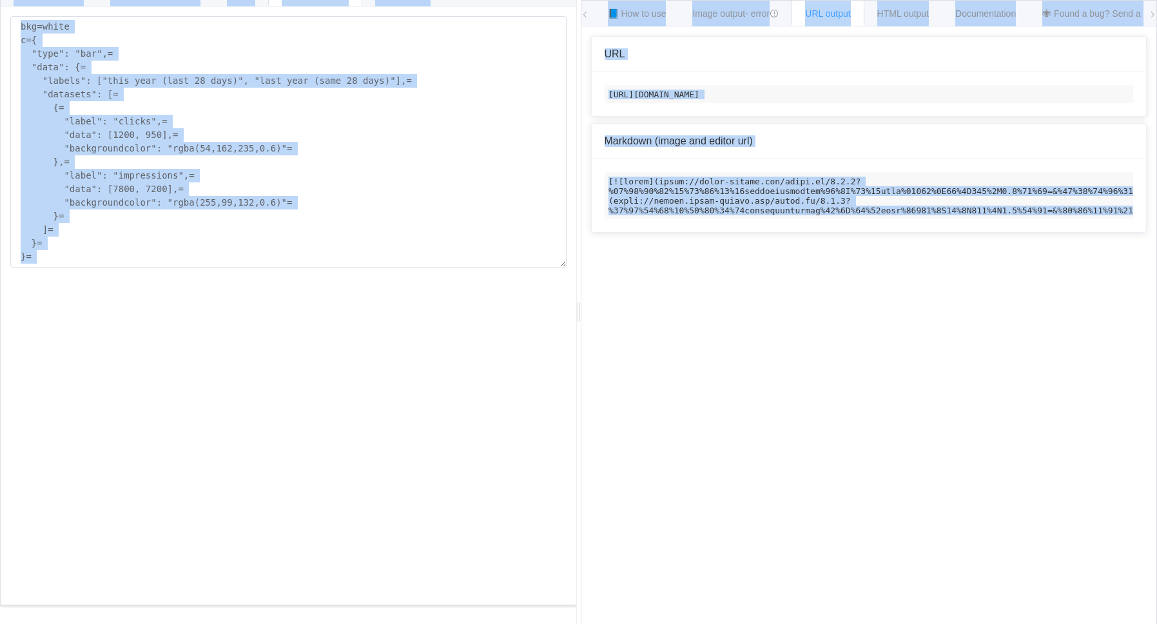
click at [718, 103] on code "https://image-charts.com/chart.js/2.8.0?%20%20%20%20%20%20%20%20%22backgroundco…" at bounding box center [868, 94] width 529 height 18
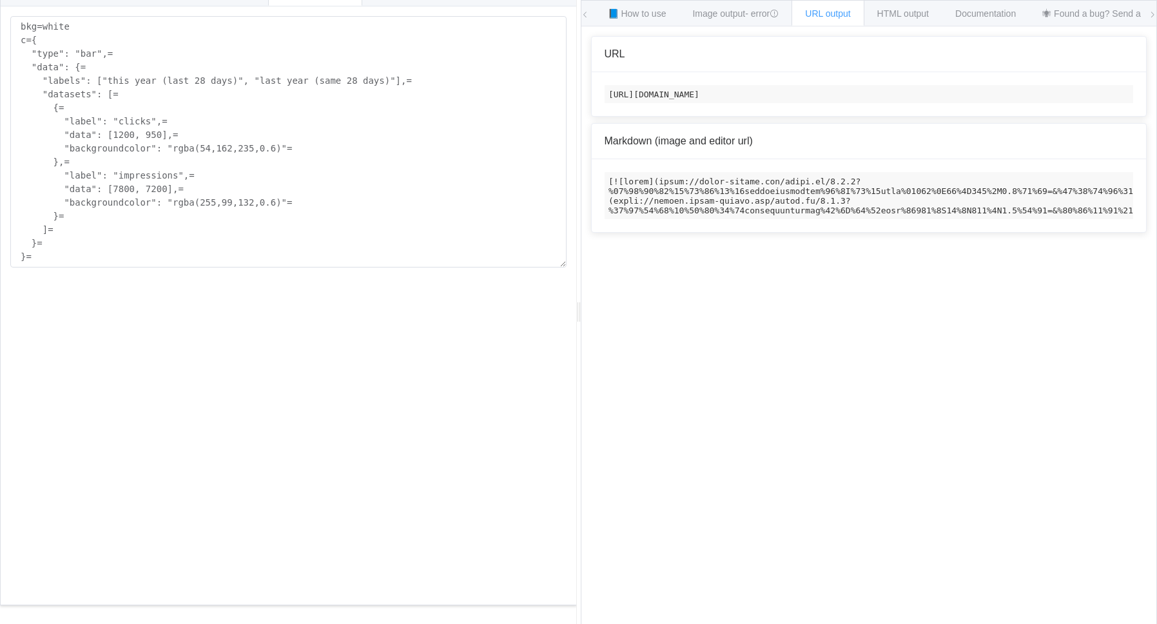
click at [718, 103] on code "https://image-charts.com/chart.js/2.8.0?%20%20%20%20%20%20%20%20%22backgroundco…" at bounding box center [868, 94] width 529 height 18
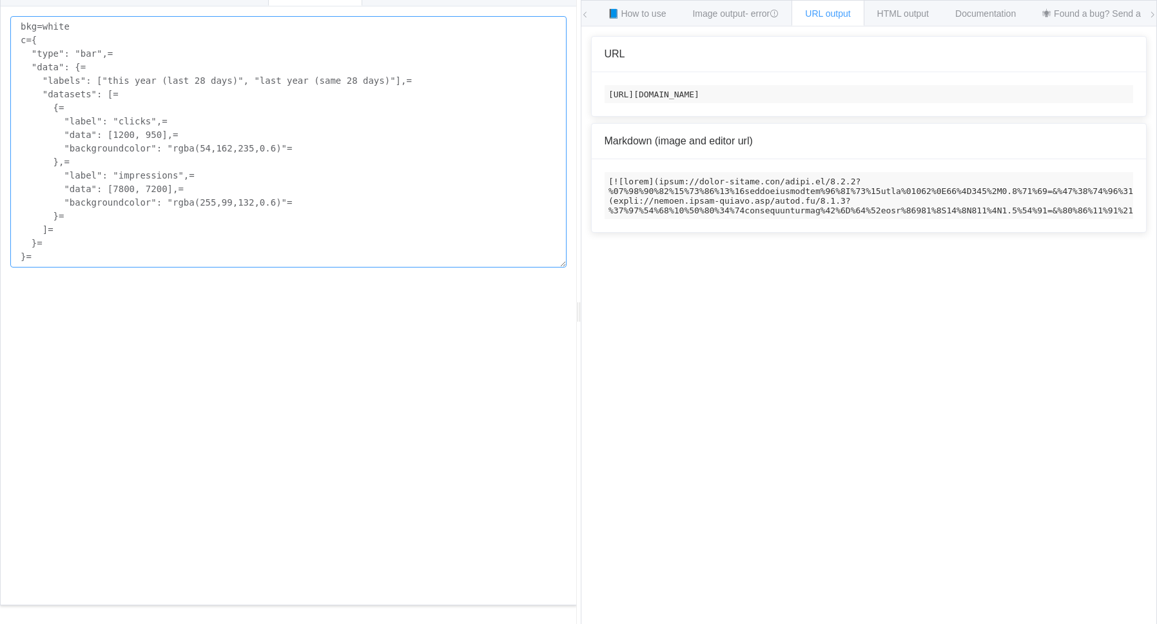
click at [259, 95] on textarea "bkg=white c={ "type": "bar",= "data": {= "labels": ["this year (last 28 days)",…" at bounding box center [288, 141] width 556 height 251
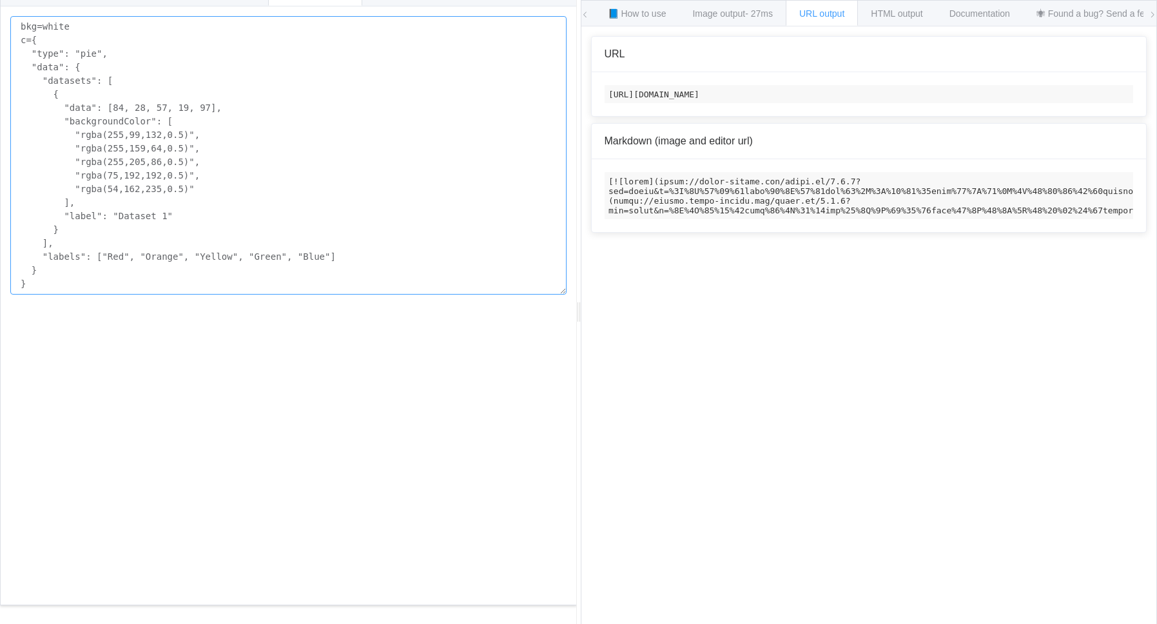
click at [84, 51] on textarea "bkg=white c={ "type": "pie", "data": { "datasets": [ { "data": [84, 28, 57, 19,…" at bounding box center [288, 155] width 556 height 278
click at [86, 55] on textarea "bkg=white c={ "type": "b",= "data": {= "datasets": [= {= "data": [84, 28, 57, 1…" at bounding box center [288, 155] width 556 height 278
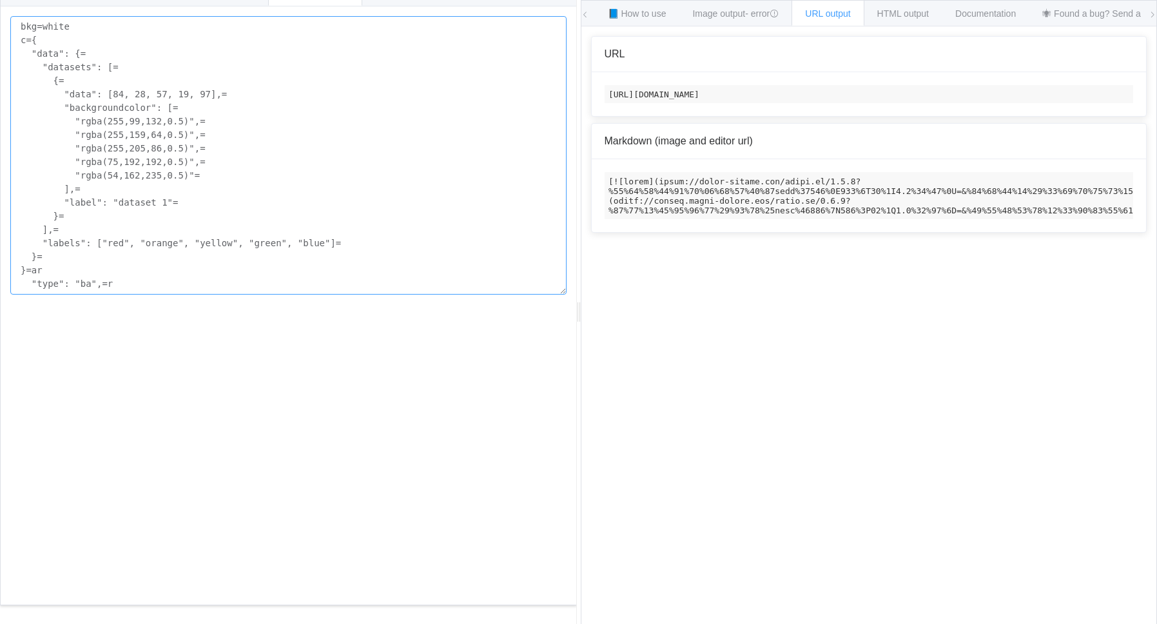
type textarea "bkg=white c={ "data": {= "datasets": [= {= "data": [84, 28, 57, 19, 97],= "back…"
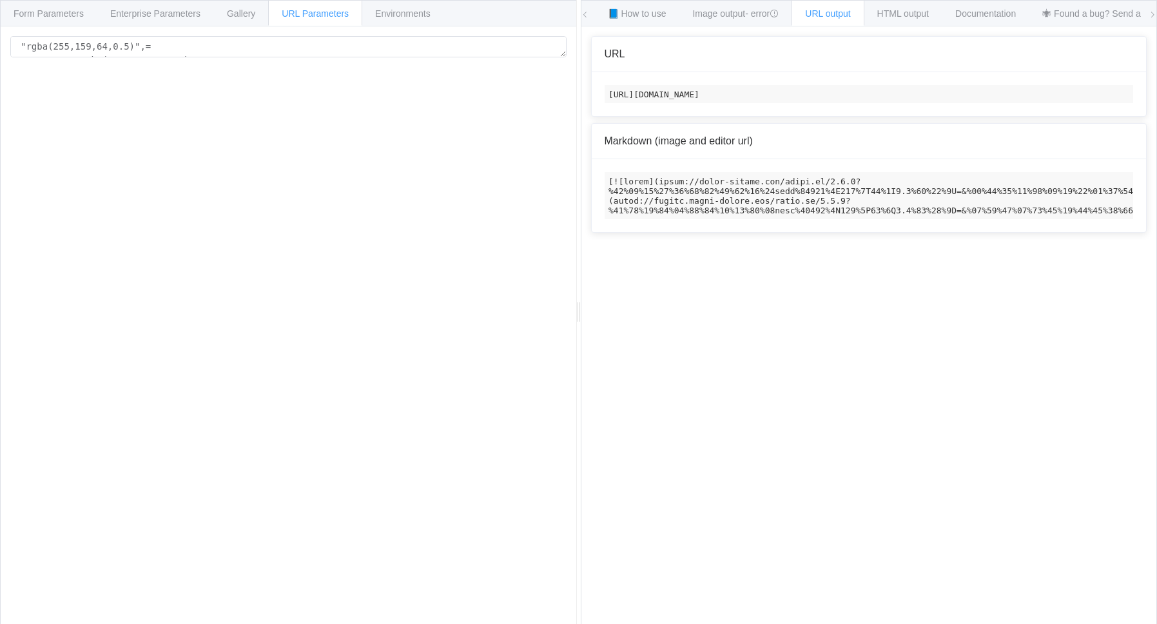
scroll to position [20, 0]
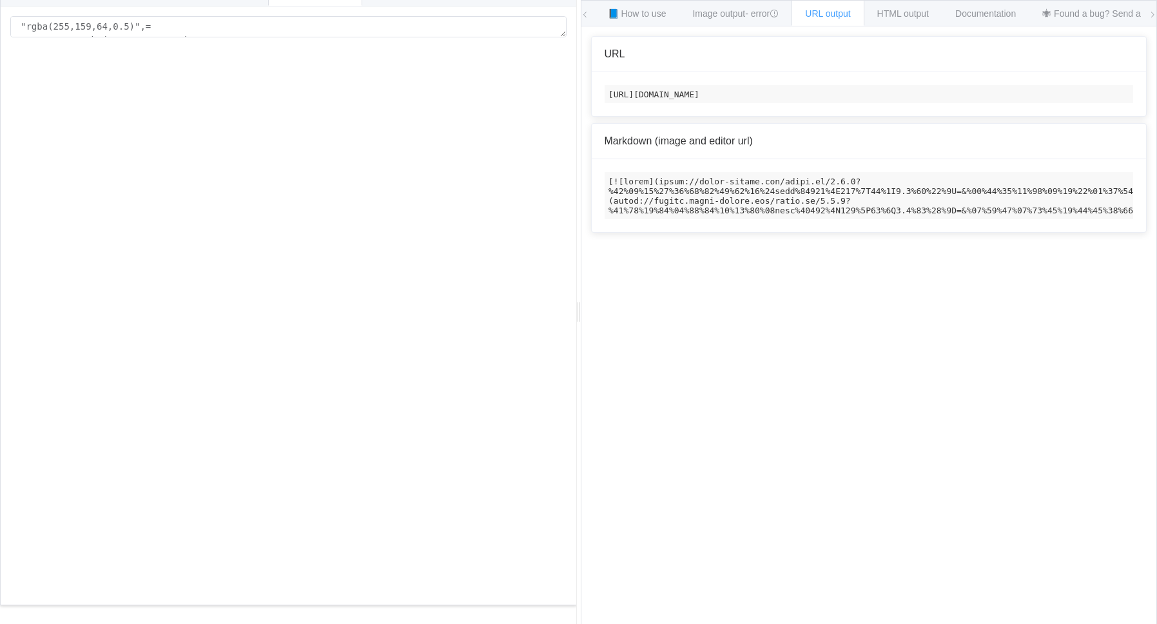
click at [372, 73] on div "API Endpoint /chart.js/2.8.0 /chart /chart.js/2.8.0 General parameters backgrou…" at bounding box center [288, 314] width 575 height 617
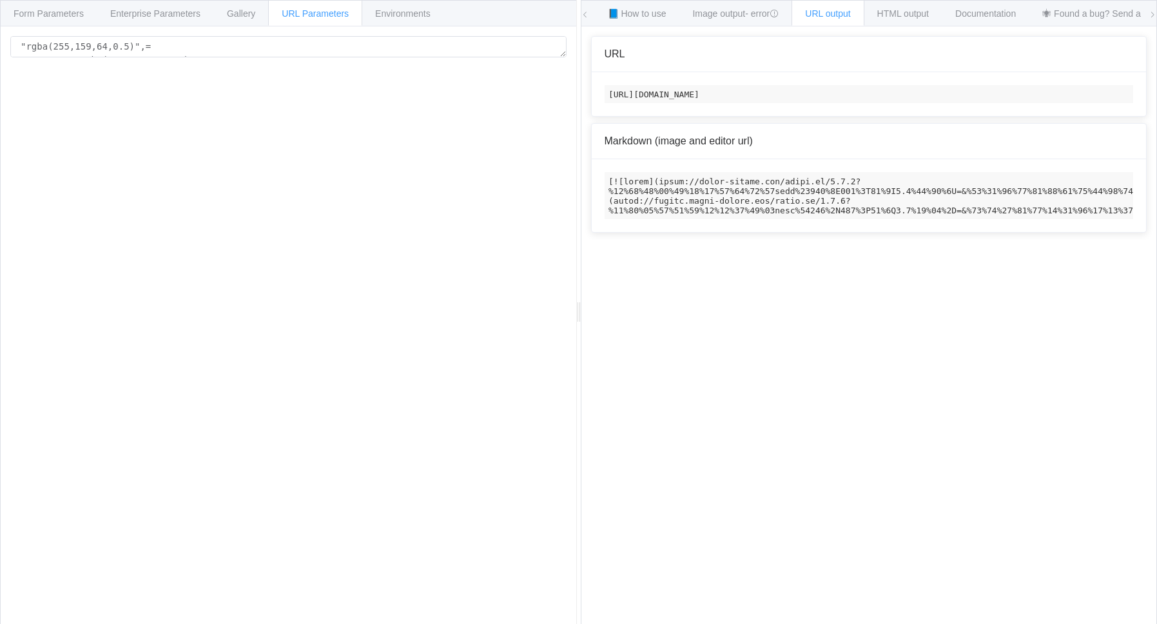
scroll to position [20, 0]
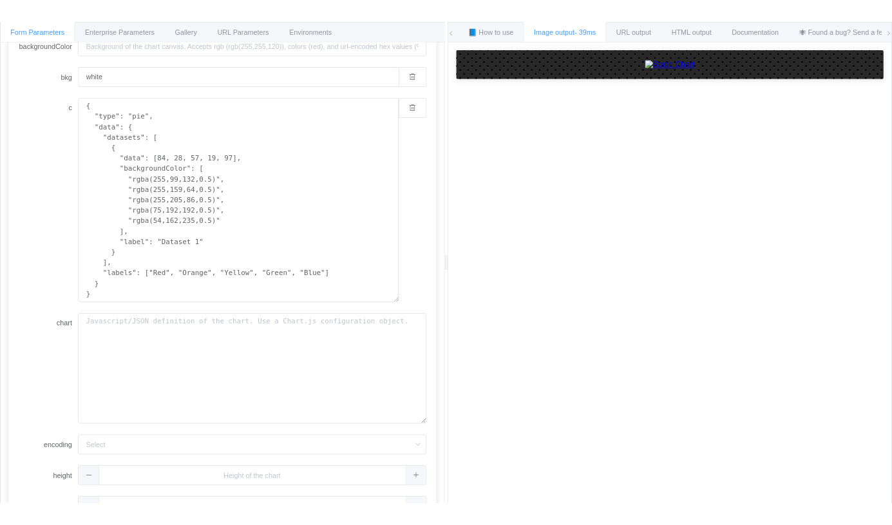
scroll to position [131, 0]
